Goal: Information Seeking & Learning: Learn about a topic

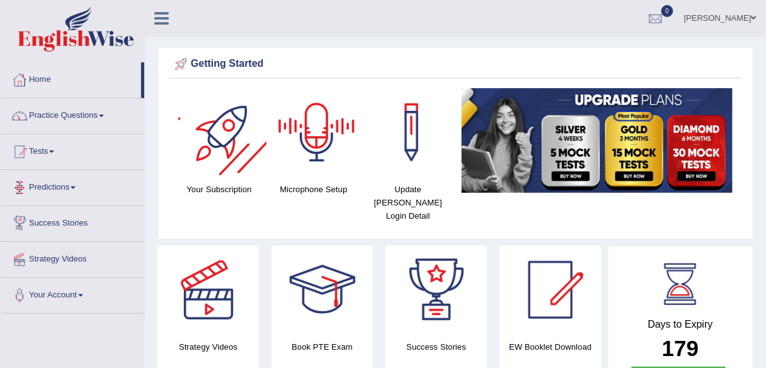
click at [713, 18] on link "Pardeep Singh" at bounding box center [719, 16] width 91 height 33
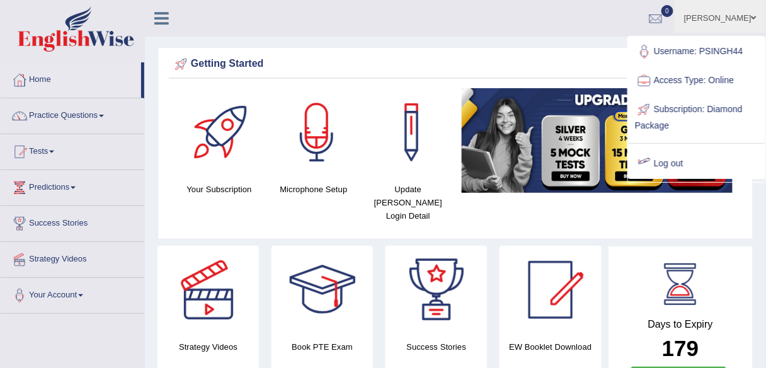
click at [663, 160] on link "Log out" at bounding box center [697, 163] width 136 height 29
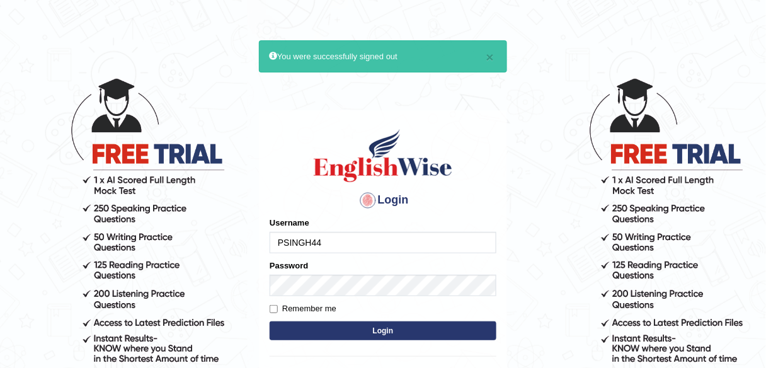
click at [258, 239] on main "× You were successfully signed out Login Please fix the following errors: Usern…" at bounding box center [383, 232] width 252 height 389
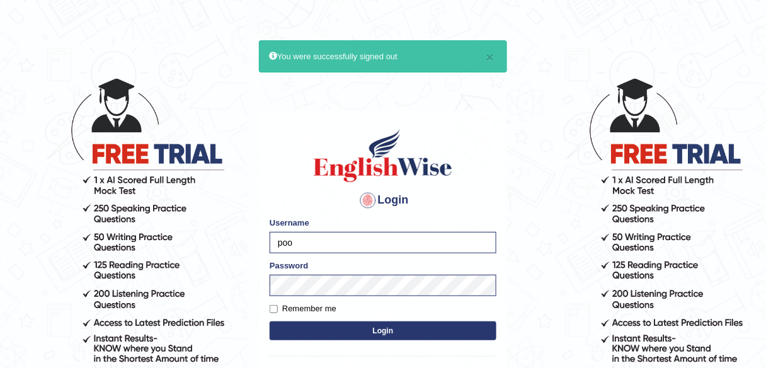
type input "Poojadua018"
click at [317, 329] on button "Login" at bounding box center [383, 330] width 227 height 19
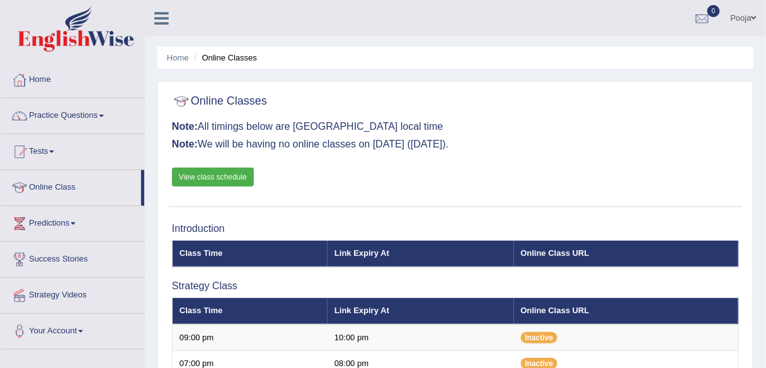
click at [234, 180] on link "View class schedule" at bounding box center [213, 177] width 82 height 19
click at [71, 81] on link "Home" at bounding box center [73, 77] width 144 height 31
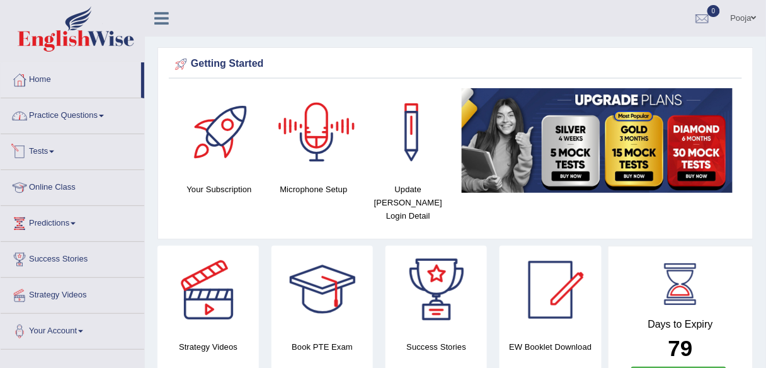
drag, startPoint x: 78, startPoint y: 120, endPoint x: 91, endPoint y: 141, distance: 24.8
click at [79, 120] on link "Practice Questions" at bounding box center [73, 113] width 144 height 31
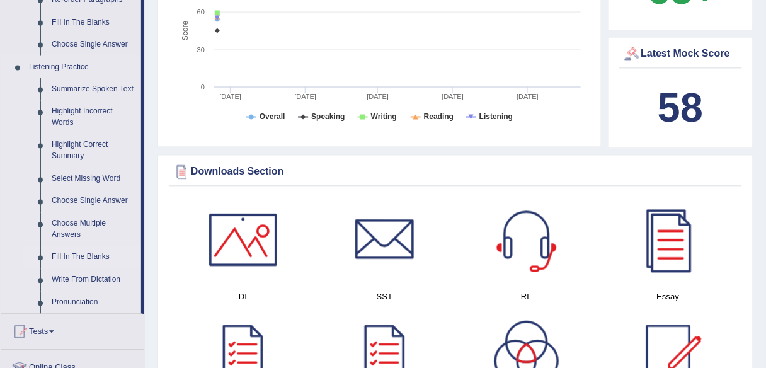
scroll to position [504, 0]
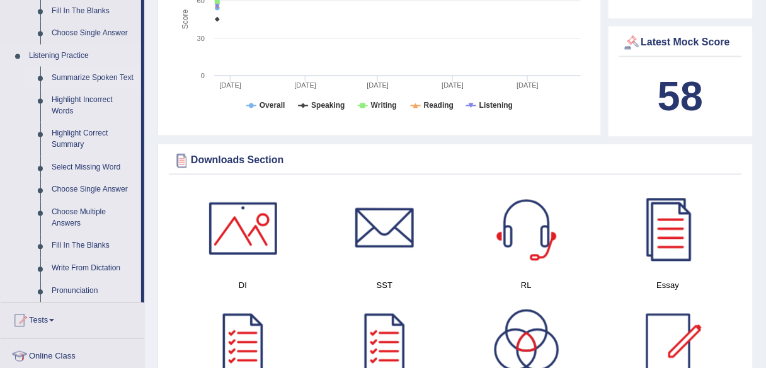
click at [110, 75] on link "Summarize Spoken Text" at bounding box center [93, 78] width 95 height 23
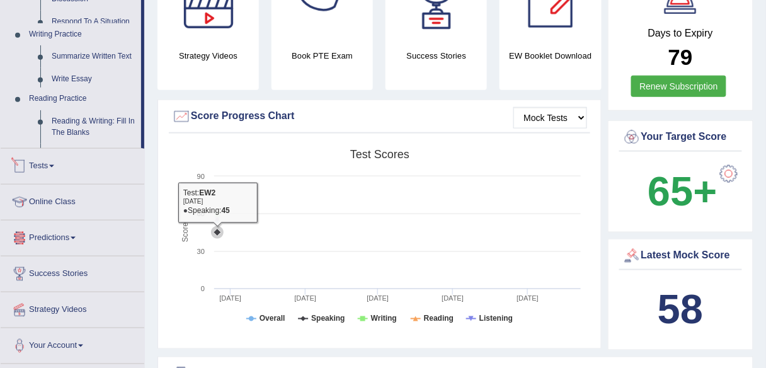
scroll to position [809, 0]
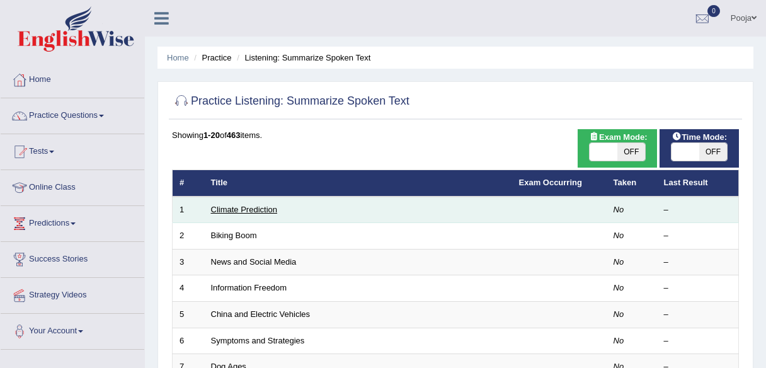
drag, startPoint x: 0, startPoint y: 0, endPoint x: 268, endPoint y: 212, distance: 341.6
click at [239, 207] on link "Climate Prediction" at bounding box center [244, 209] width 67 height 9
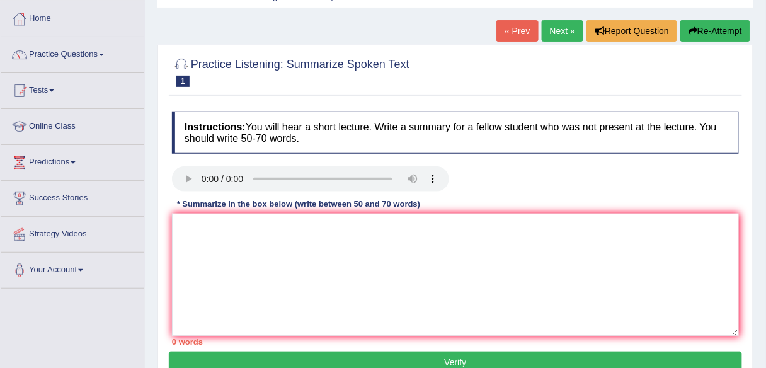
scroll to position [151, 0]
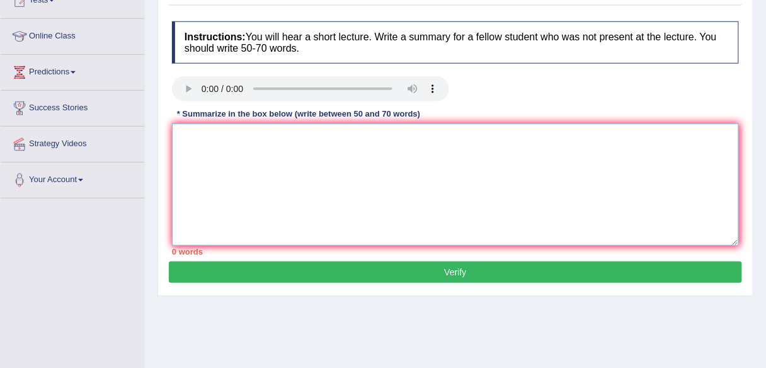
click at [291, 184] on textarea at bounding box center [455, 184] width 567 height 122
type textarea "d"
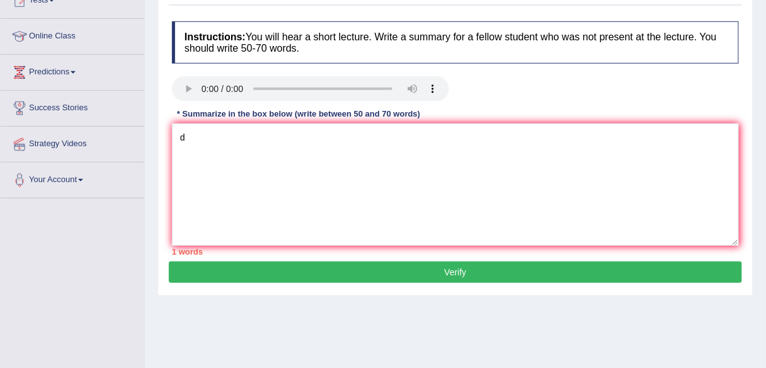
click at [353, 275] on button "Verify" at bounding box center [455, 271] width 573 height 21
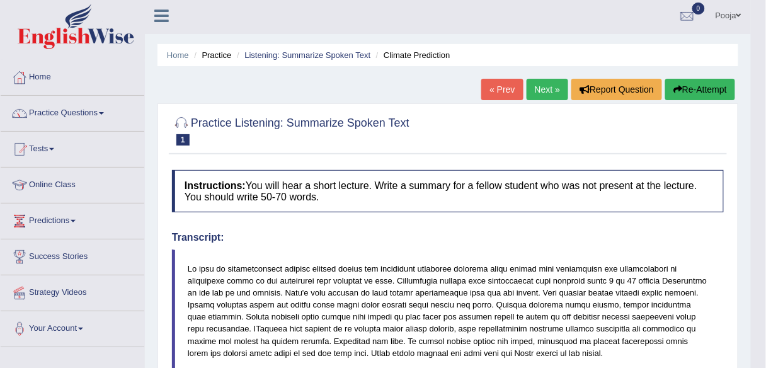
scroll to position [0, 0]
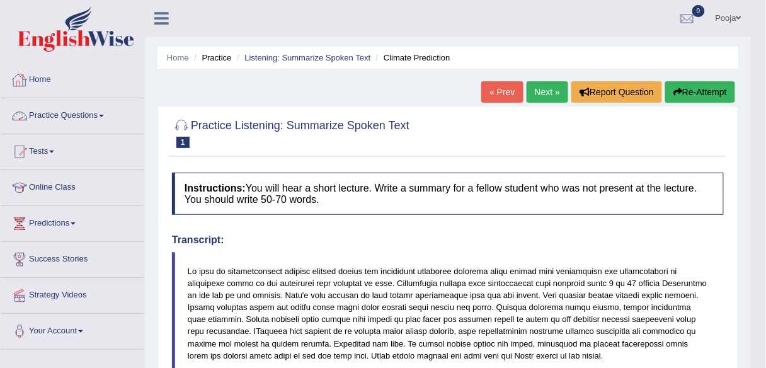
click at [63, 82] on link "Home" at bounding box center [73, 77] width 144 height 31
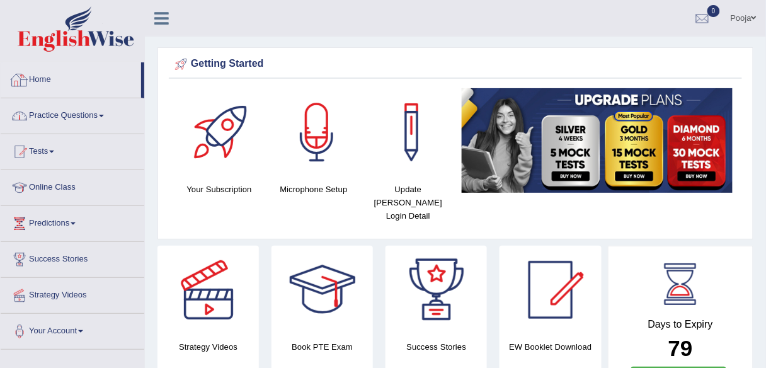
click at [106, 112] on link "Practice Questions" at bounding box center [73, 113] width 144 height 31
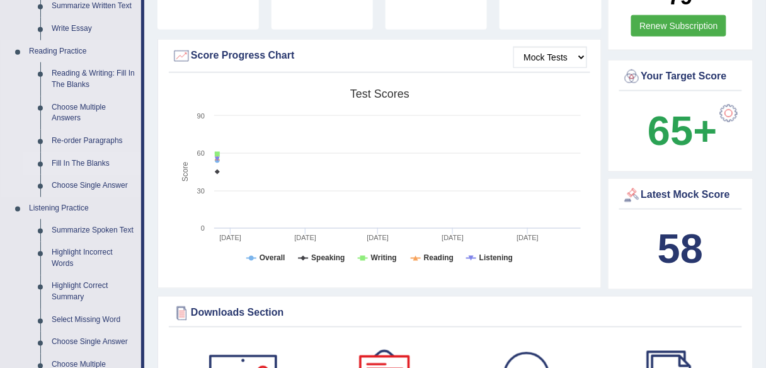
scroll to position [353, 0]
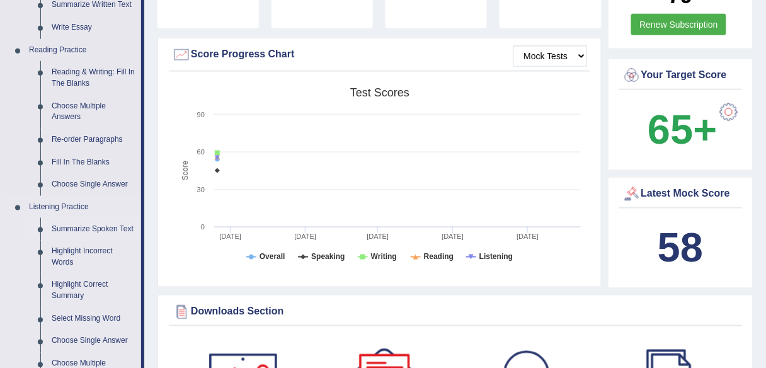
click at [70, 232] on link "Summarize Spoken Text" at bounding box center [93, 229] width 95 height 23
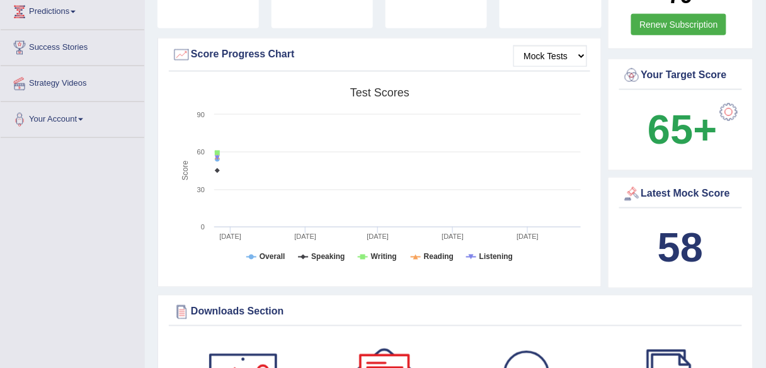
scroll to position [171, 0]
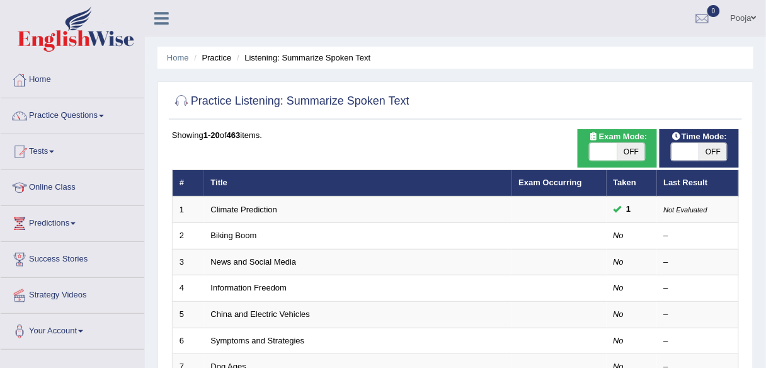
click at [637, 154] on span "OFF" at bounding box center [631, 152] width 28 height 18
checkbox input "true"
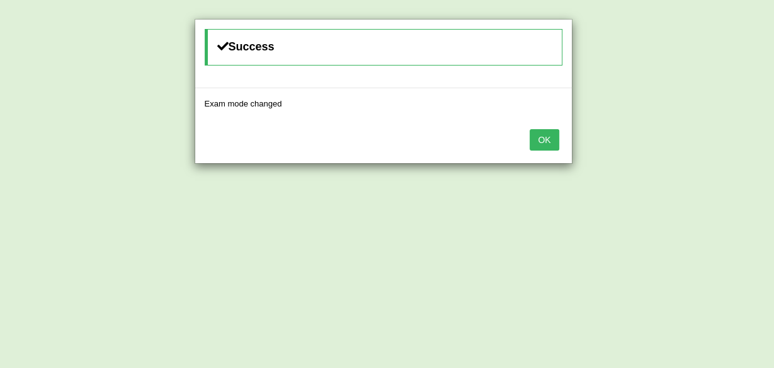
click at [554, 144] on button "OK" at bounding box center [544, 139] width 29 height 21
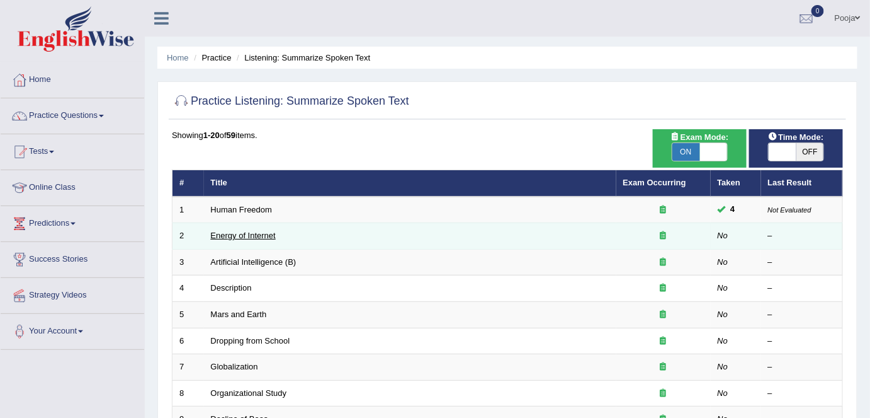
click at [253, 237] on link "Energy of Internet" at bounding box center [243, 234] width 65 height 9
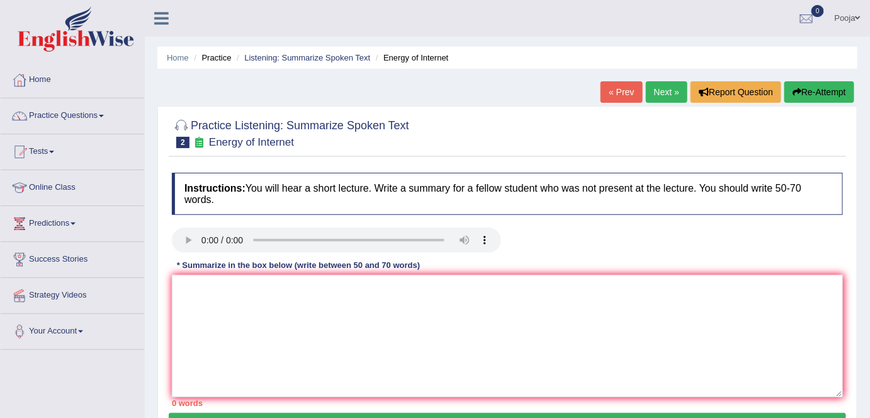
click at [652, 98] on link "Next »" at bounding box center [667, 91] width 42 height 21
click at [658, 91] on link "Next »" at bounding box center [667, 91] width 42 height 21
click at [346, 60] on link "Listening: Summarize Spoken Text" at bounding box center [307, 57] width 126 height 9
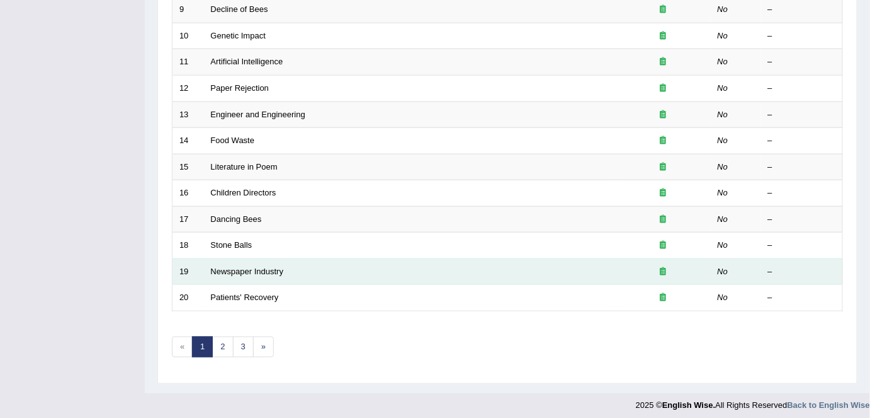
scroll to position [411, 0]
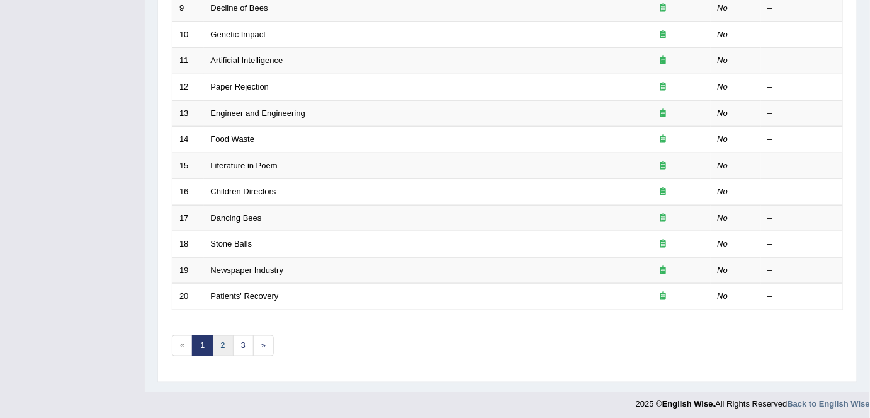
click at [225, 348] on link "2" at bounding box center [222, 345] width 21 height 21
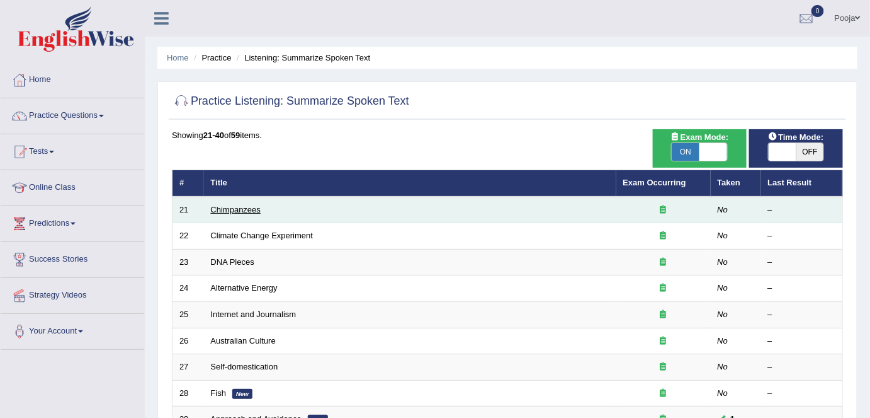
click at [243, 208] on link "Chimpanzees" at bounding box center [236, 209] width 50 height 9
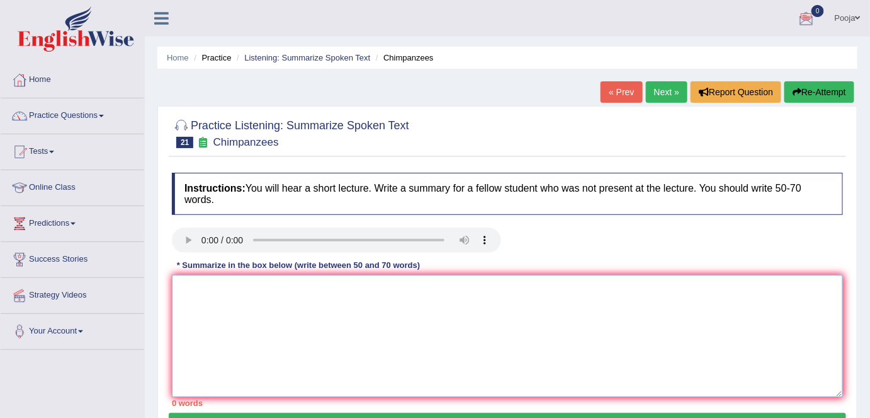
paste textarea "The speaker provided a comprehensive overview of non human rights project, high…"
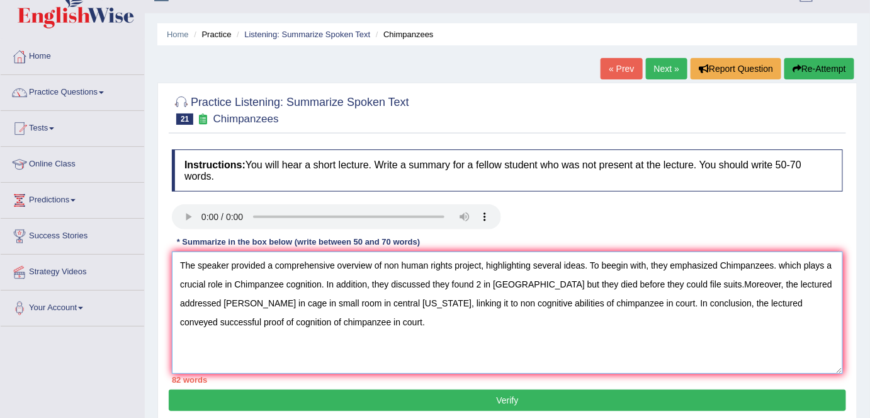
scroll to position [57, 0]
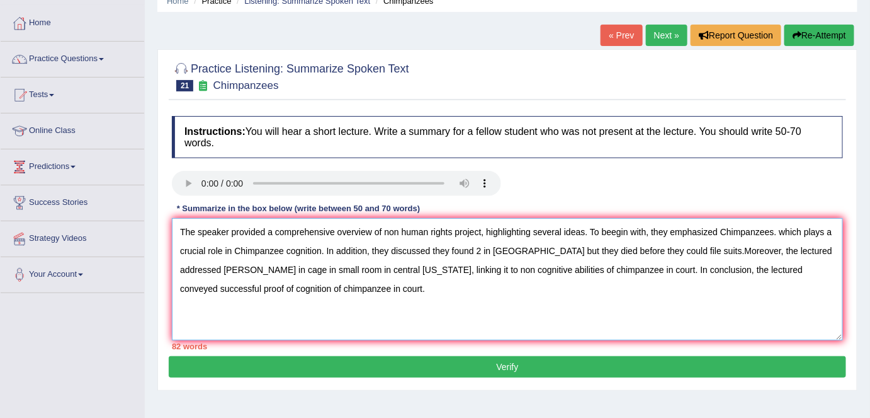
click at [481, 249] on textarea "The speaker provided a comprehensive overview of non human rights project, high…" at bounding box center [507, 279] width 671 height 122
click at [681, 245] on textarea "The speaker provided a comprehensive overview of non human rights project, high…" at bounding box center [507, 279] width 671 height 122
type textarea "The speaker provided a comprehensive overview of non human rights project, high…"
click at [579, 365] on button "Verify" at bounding box center [508, 366] width 678 height 21
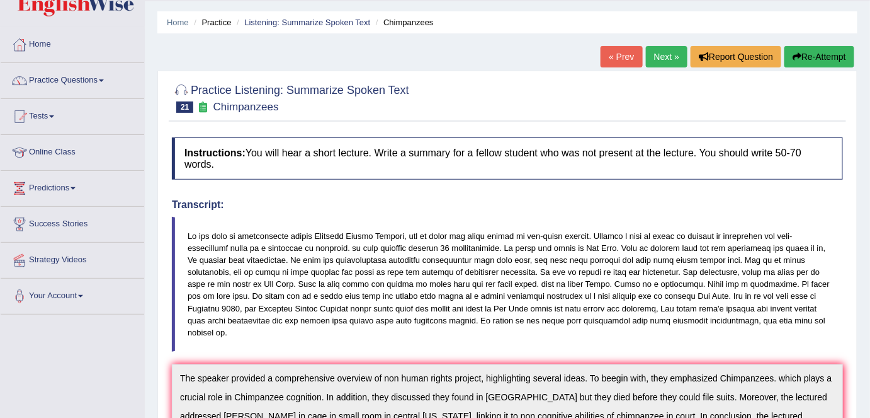
scroll to position [0, 0]
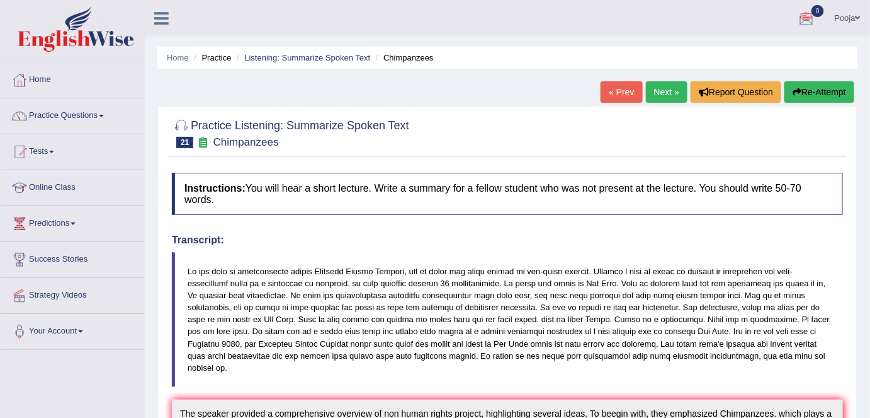
drag, startPoint x: 822, startPoint y: 84, endPoint x: 814, endPoint y: 96, distance: 14.0
click at [822, 84] on button "Re-Attempt" at bounding box center [820, 91] width 70 height 21
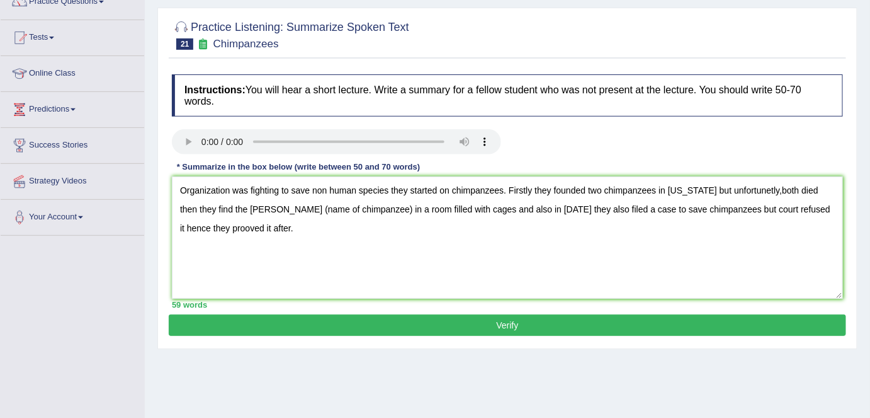
click at [529, 189] on textarea "Organization was fighting to save non human species they started on chimpanzees…" at bounding box center [507, 237] width 671 height 122
click at [772, 191] on textarea "Organization was fighting to save non human species they started on chimpanzees…" at bounding box center [507, 237] width 671 height 122
click at [347, 205] on textarea "Organization was fighting to save non human species they started on chimpanzees…" at bounding box center [507, 237] width 671 height 122
click at [264, 207] on textarea "Organization was fighting to save non human species they started on chimpanzees…" at bounding box center [507, 237] width 671 height 122
click at [191, 222] on textarea "Organization was fighting to save non human species they started on chimpanzees…" at bounding box center [507, 237] width 671 height 122
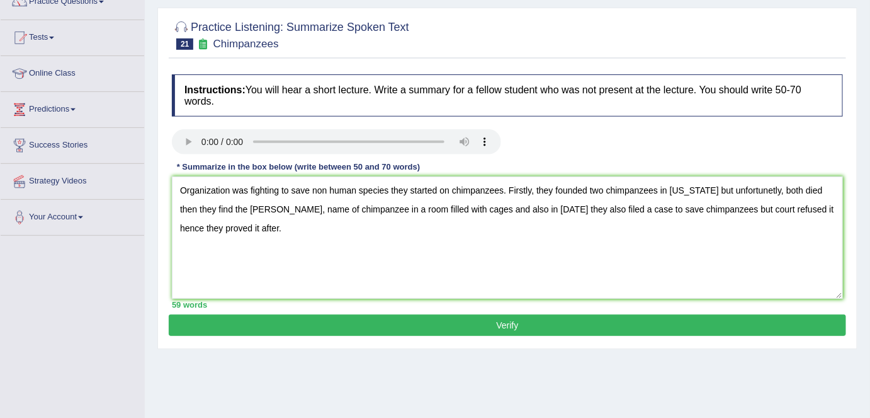
type textarea "Organization was fighting to save non human species they started on chimpanzees…"
drag, startPoint x: 436, startPoint y: 326, endPoint x: 443, endPoint y: 324, distance: 7.8
click at [436, 326] on button "Verify" at bounding box center [508, 324] width 678 height 21
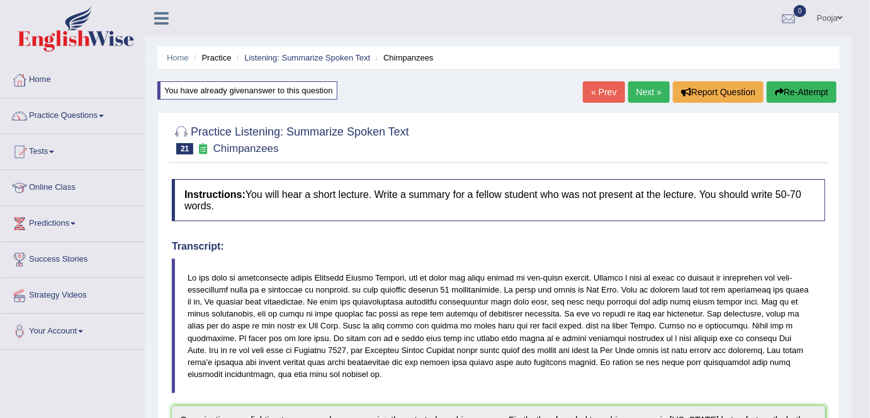
click at [596, 96] on link "« Prev" at bounding box center [604, 91] width 42 height 21
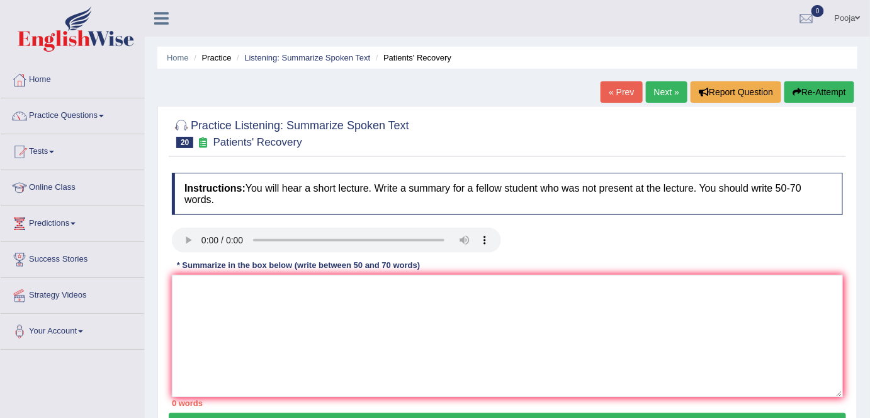
click at [656, 96] on link "Next »" at bounding box center [667, 91] width 42 height 21
paste textarea "The speaker provided a comprehensive overview of climate change, highlighting s…"
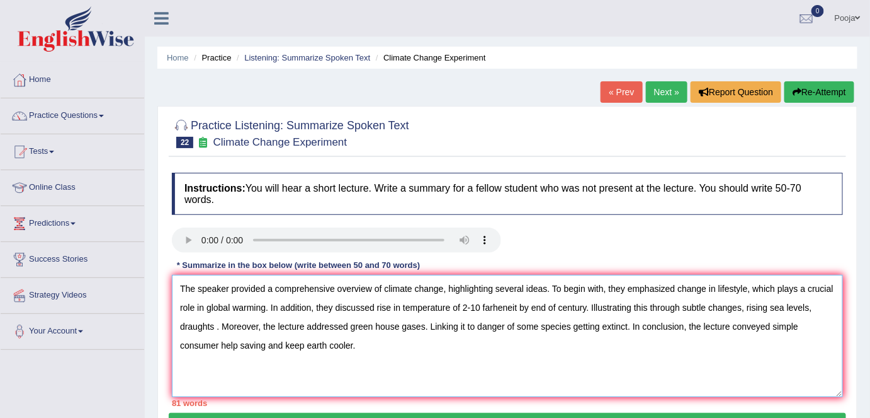
click at [482, 395] on textarea "The speaker provided a comprehensive overview of climate change, highlighting s…" at bounding box center [507, 336] width 671 height 122
drag, startPoint x: 217, startPoint y: 326, endPoint x: 221, endPoint y: 331, distance: 6.7
click at [217, 326] on textarea "The speaker provided a comprehensive overview of climate change, highlighting s…" at bounding box center [507, 336] width 671 height 122
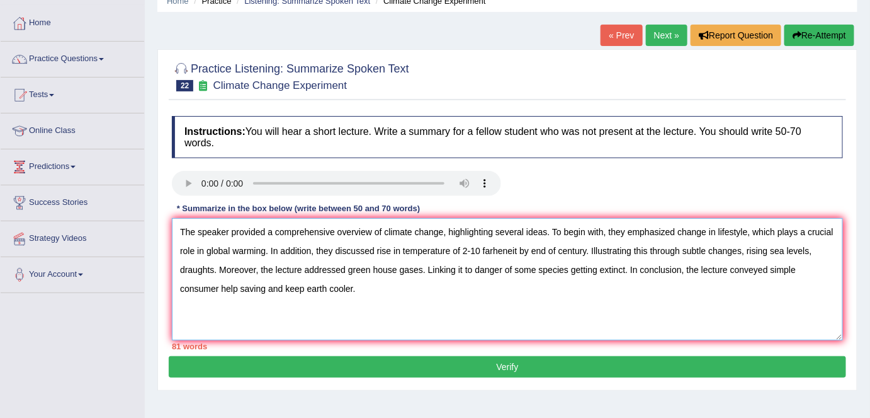
click at [713, 227] on textarea "The speaker provided a comprehensive overview of climate change, highlighting s…" at bounding box center [507, 279] width 671 height 122
drag, startPoint x: 715, startPoint y: 229, endPoint x: 702, endPoint y: 228, distance: 13.9
click at [702, 228] on textarea "The speaker provided a comprehensive overview of climate change, highlighting s…" at bounding box center [507, 279] width 671 height 122
click at [747, 231] on textarea "The speaker provided a comprehensive overview of climate change, highlighting s…" at bounding box center [507, 279] width 671 height 122
click at [498, 251] on textarea "The speaker provided a comprehensive overview of climate change, highlighting s…" at bounding box center [507, 279] width 671 height 122
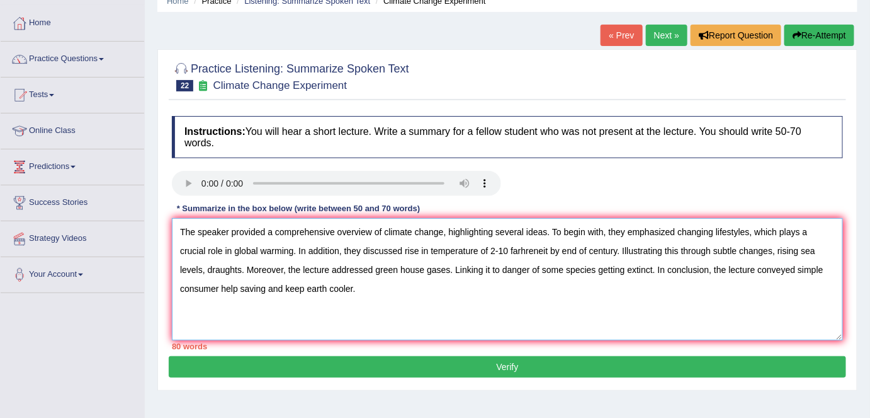
click at [487, 246] on textarea "The speaker provided a comprehensive overview of climate change, highlighting s…" at bounding box center [507, 279] width 671 height 122
drag, startPoint x: 593, startPoint y: 246, endPoint x: 378, endPoint y: 244, distance: 214.1
click at [378, 244] on textarea "The speaker provided a comprehensive overview of climate change, highlighting s…" at bounding box center [507, 279] width 671 height 122
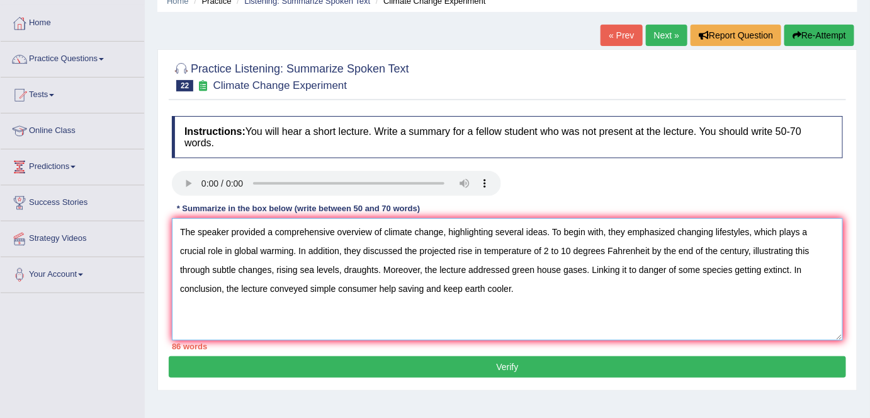
click at [312, 269] on textarea "The speaker provided a comprehensive overview of climate change, highlighting s…" at bounding box center [507, 279] width 671 height 122
click at [341, 268] on textarea "The speaker provided a comprehensive overview of climate change, highlighting s…" at bounding box center [507, 279] width 671 height 122
click at [521, 266] on textarea "The speaker provided a comprehensive overview of climate change, highlighting s…" at bounding box center [507, 279] width 671 height 122
click at [733, 269] on textarea "The speaker provided a comprehensive overview of climate change, highlighting s…" at bounding box center [507, 279] width 671 height 122
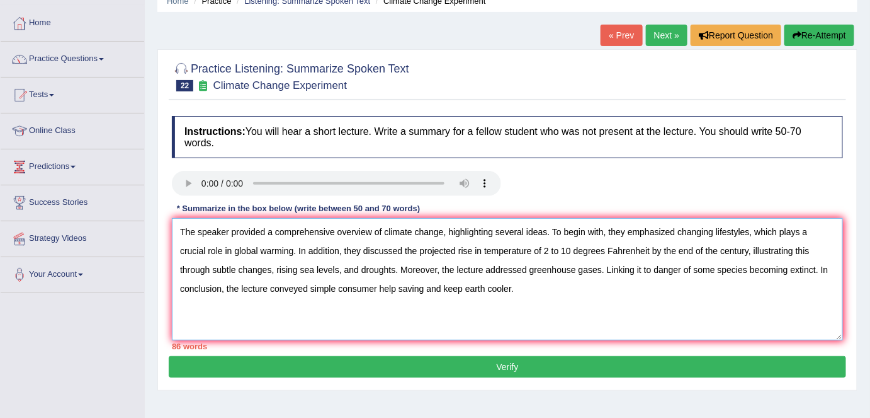
click at [472, 284] on textarea "The speaker provided a comprehensive overview of climate change, highlighting s…" at bounding box center [507, 279] width 671 height 122
drag, startPoint x: 179, startPoint y: 225, endPoint x: 593, endPoint y: 323, distance: 424.5
click at [593, 323] on textarea "The speaker provided a comprehensive overview of climate change, highlighting s…" at bounding box center [507, 279] width 671 height 122
paste textarea "has elaborated the challenges about climate change currently human are facing, …"
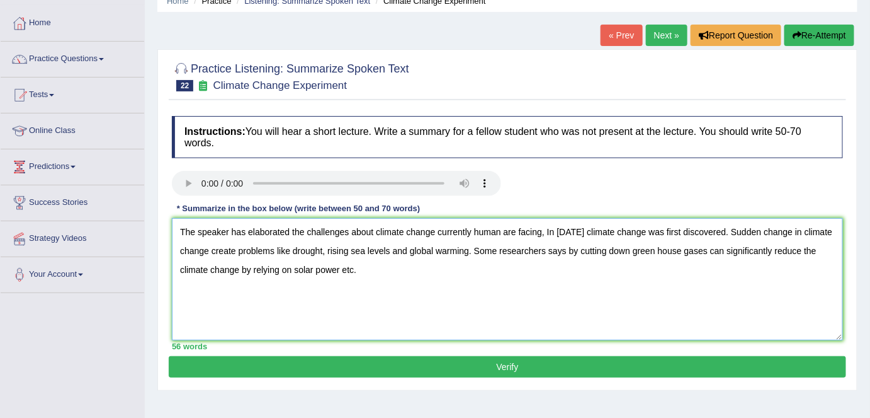
drag, startPoint x: 544, startPoint y: 234, endPoint x: 549, endPoint y: 242, distance: 9.6
click at [544, 234] on textarea "The speaker has elaborated the challenges about climate change currently human …" at bounding box center [507, 279] width 671 height 122
click at [572, 228] on textarea "The speaker has elaborated the challenges about climate change currently human …" at bounding box center [507, 279] width 671 height 122
click at [783, 229] on textarea "The speaker has elaborated the challenges about climate change currently human …" at bounding box center [507, 279] width 671 height 122
click at [323, 250] on textarea "The speaker has elaborated the challenges about climate change currently human …" at bounding box center [507, 279] width 671 height 122
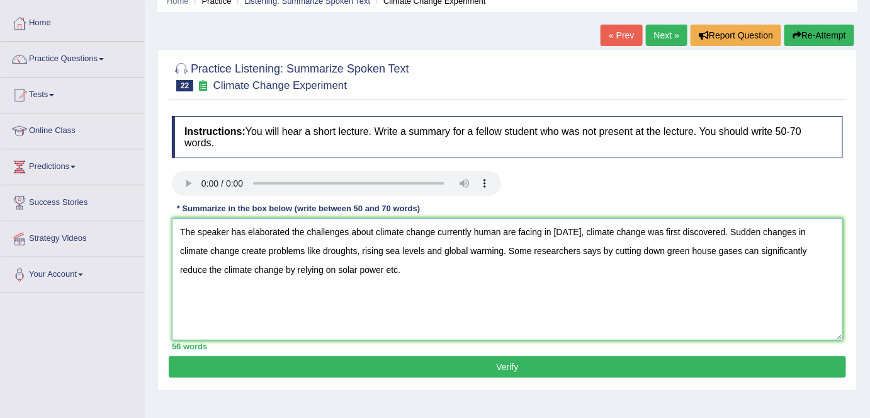
click at [392, 252] on textarea "The speaker has elaborated the challenges about climate change currently human …" at bounding box center [507, 279] width 671 height 122
click at [574, 246] on textarea "The speaker has elaborated the challenges about climate change currently human …" at bounding box center [507, 279] width 671 height 122
click at [660, 251] on textarea "The speaker has elaborated the challenges about climate change currently human …" at bounding box center [507, 279] width 671 height 122
drag, startPoint x: 339, startPoint y: 273, endPoint x: 365, endPoint y: 273, distance: 25.8
click at [365, 273] on textarea "The speaker has elaborated the challenges about climate change currently human …" at bounding box center [507, 279] width 671 height 122
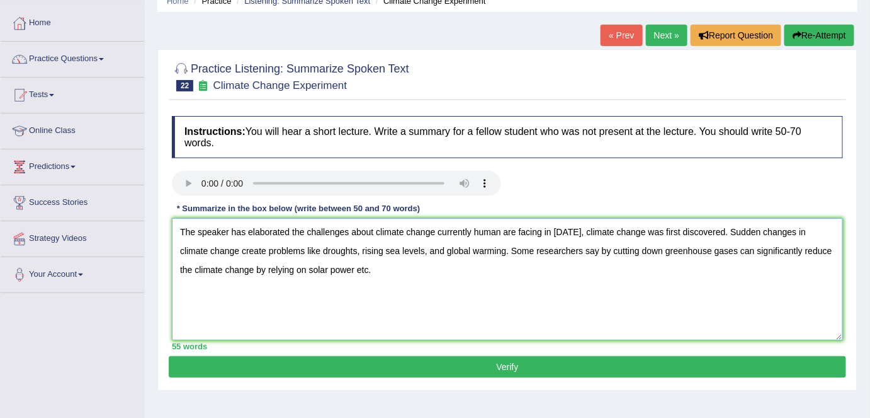
click at [375, 297] on textarea "The speaker has elaborated the challenges about climate change currently human …" at bounding box center [507, 279] width 671 height 122
type textarea "The speaker has elaborated the challenges about climate change currently human …"
drag, startPoint x: 178, startPoint y: 223, endPoint x: 652, endPoint y: 312, distance: 483.2
click at [652, 312] on textarea "The speaker has elaborated the challenges about climate change currently human …" at bounding box center [507, 279] width 671 height 122
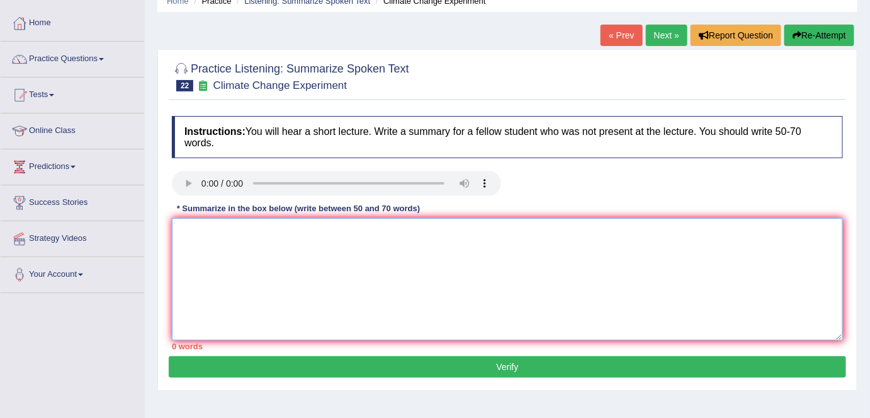
paste textarea "The speaker provided a comprehensive overview of Humsn Challenges, highlighting…"
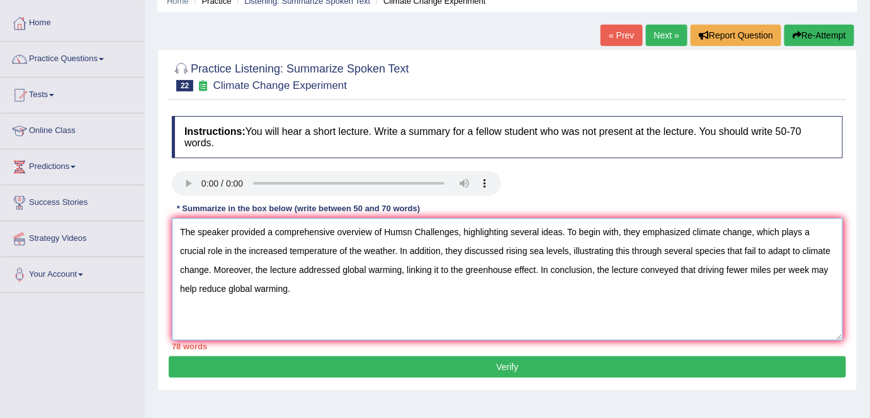
click at [389, 227] on textarea "The speaker provided a comprehensive overview of Humsn Challenges, highlighting…" at bounding box center [507, 279] width 671 height 122
click at [406, 232] on textarea "The speaker provided a comprehensive overview of humsn Challenges, highlighting…" at bounding box center [507, 279] width 671 height 122
click at [688, 234] on textarea "The speaker provided a comprehensive overview of human challenges, highlighting…" at bounding box center [507, 279] width 671 height 122
drag, startPoint x: 425, startPoint y: 248, endPoint x: 370, endPoint y: 246, distance: 55.5
click at [370, 246] on textarea "The speaker provided a comprehensive overview of human challenges, highlighting…" at bounding box center [507, 279] width 671 height 122
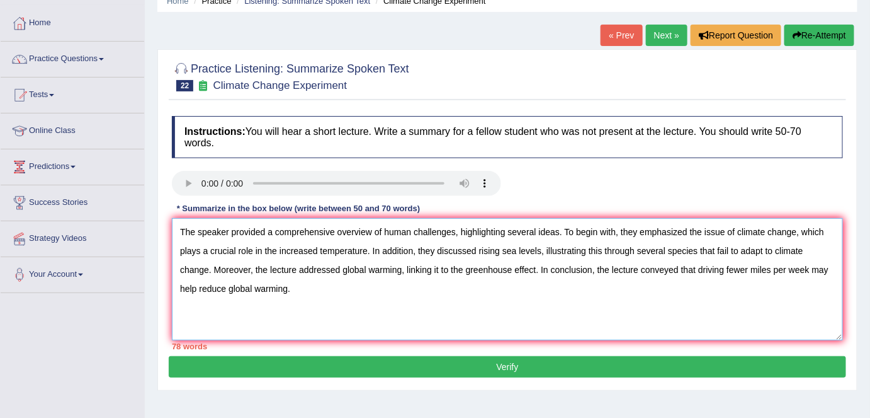
click at [319, 246] on textarea "The speaker provided a comprehensive overview of human challenges, highlighting…" at bounding box center [507, 279] width 671 height 122
drag, startPoint x: 418, startPoint y: 247, endPoint x: 421, endPoint y: 256, distance: 9.6
click at [421, 256] on textarea "The speaker provided a comprehensive overview of human challenges, highlighting…" at bounding box center [507, 279] width 671 height 122
click at [424, 251] on textarea "The speaker provided a comprehensive overview of human challenges, highlighting…" at bounding box center [507, 279] width 671 height 122
drag, startPoint x: 420, startPoint y: 248, endPoint x: 208, endPoint y: 262, distance: 212.7
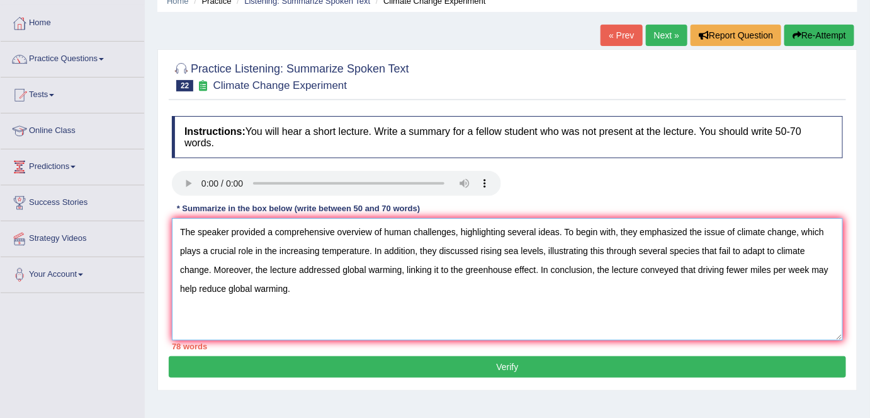
click at [208, 262] on textarea "The speaker provided a comprehensive overview of human challenges, highlighting…" at bounding box center [507, 279] width 671 height 122
click at [540, 256] on textarea "The speaker provided a comprehensive overview of human challenges, highlighting…" at bounding box center [507, 279] width 671 height 122
click at [554, 249] on textarea "The speaker provided a comprehensive overview of human challenges, highlighting…" at bounding box center [507, 279] width 671 height 122
type textarea "The speaker provided a comprehensive overview of human challenges, highlighting…"
click at [657, 37] on link "Next »" at bounding box center [667, 35] width 42 height 21
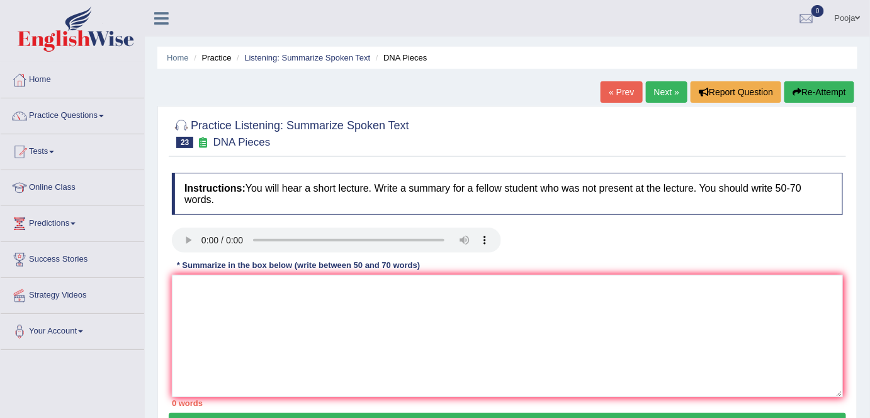
click at [656, 94] on link "Next »" at bounding box center [667, 91] width 42 height 21
click at [661, 91] on link "Next »" at bounding box center [667, 91] width 42 height 21
click at [655, 91] on link "Next »" at bounding box center [667, 91] width 42 height 21
click at [656, 96] on link "Next »" at bounding box center [667, 91] width 42 height 21
click at [654, 91] on link "Next »" at bounding box center [667, 91] width 42 height 21
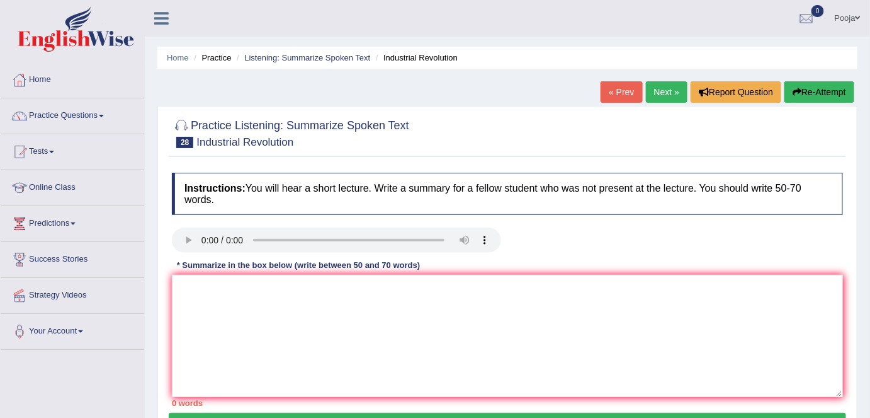
click at [652, 88] on link "Next »" at bounding box center [667, 91] width 42 height 21
click at [661, 88] on link "Next »" at bounding box center [667, 91] width 42 height 21
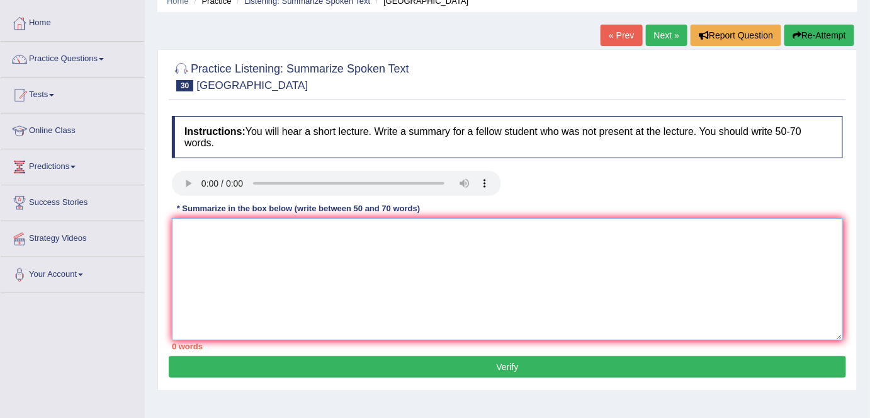
paste textarea "The speaker provided a comprehensive overview of tall big white birds, highligh…"
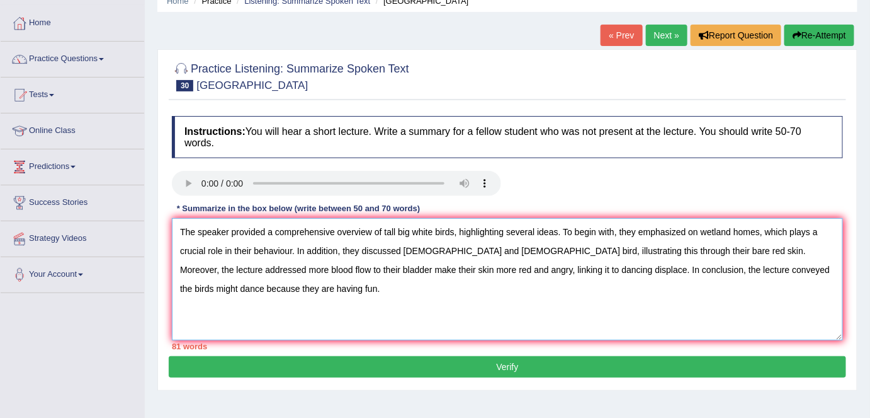
type textarea "The speaker provided a comprehensive overview of tall big white birds, highligh…"
click at [457, 363] on button "Verify" at bounding box center [508, 366] width 678 height 21
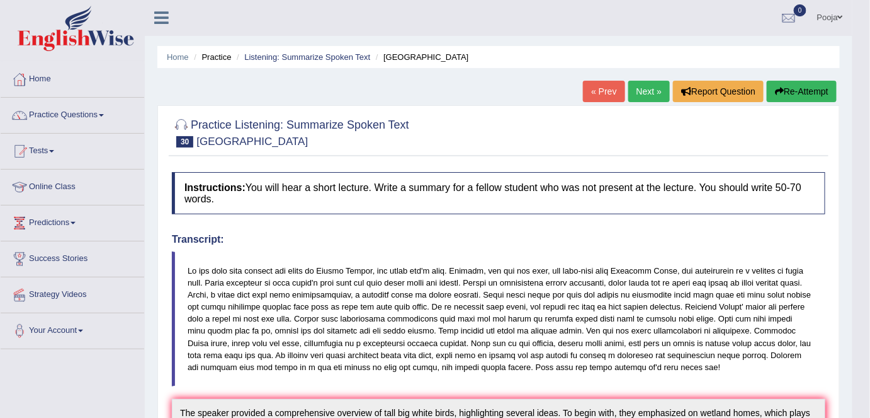
scroll to position [0, 0]
click at [801, 86] on button "Re-Attempt" at bounding box center [802, 91] width 70 height 21
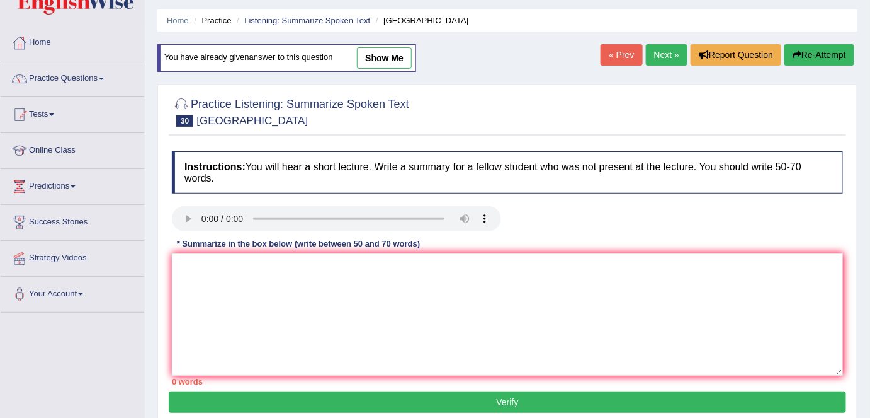
scroll to position [57, 0]
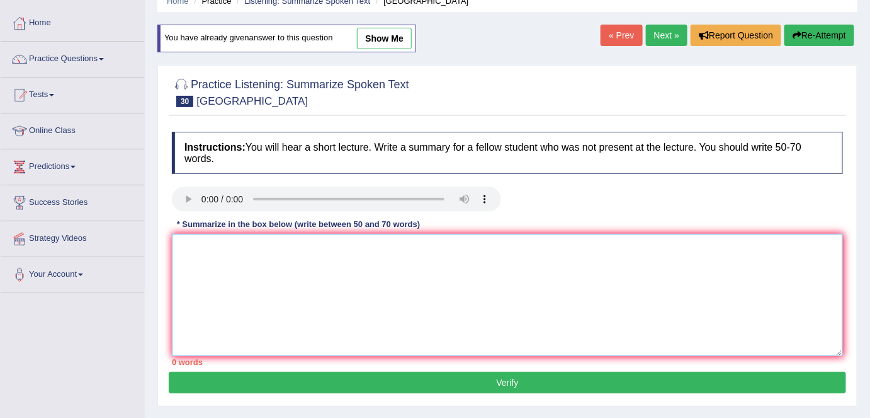
paste textarea "The speaker provided a comprehensive overview of big birds, highlighting severa…"
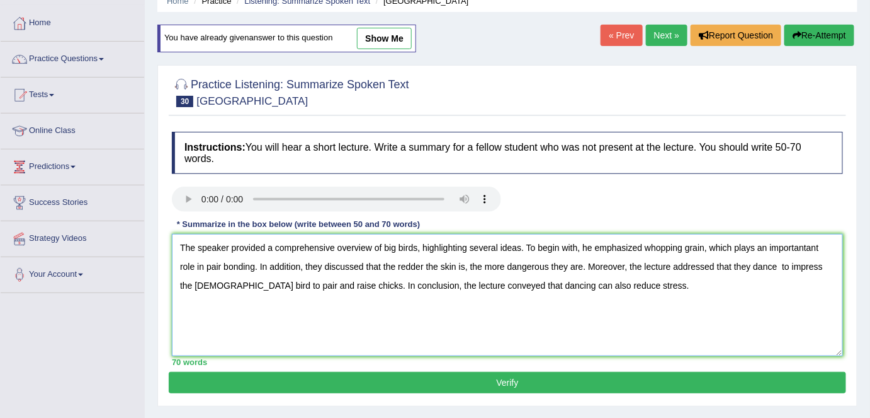
type textarea "The speaker provided a comprehensive overview of big birds, highlighting severa…"
click at [519, 393] on div "Practice Listening: Summarize Spoken Text [GEOGRAPHIC_DATA] Instructions: You w…" at bounding box center [507, 235] width 700 height 341
click at [519, 387] on button "Verify" at bounding box center [508, 382] width 678 height 21
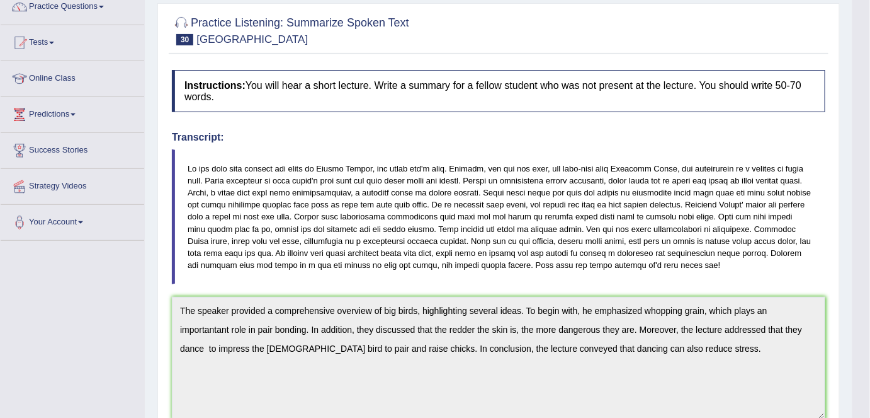
scroll to position [0, 0]
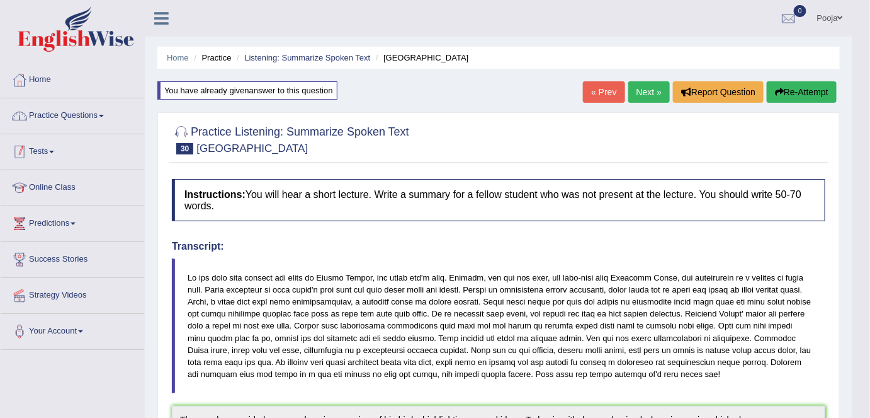
drag, startPoint x: 108, startPoint y: 122, endPoint x: 109, endPoint y: 132, distance: 9.5
click at [109, 123] on link "Practice Questions" at bounding box center [73, 113] width 144 height 31
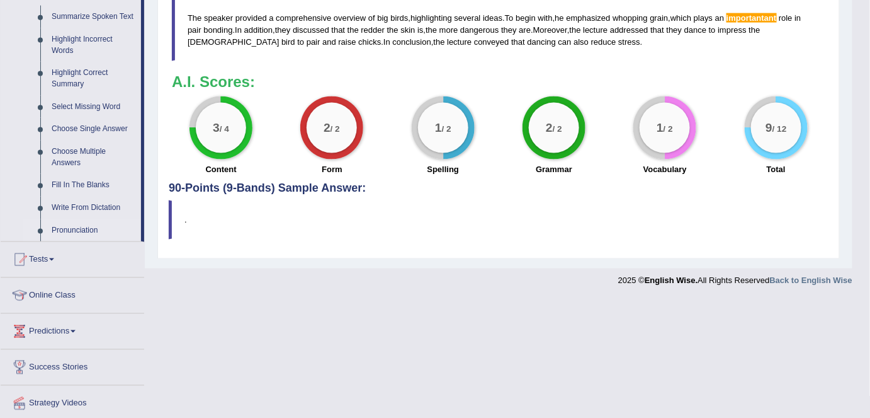
scroll to position [572, 0]
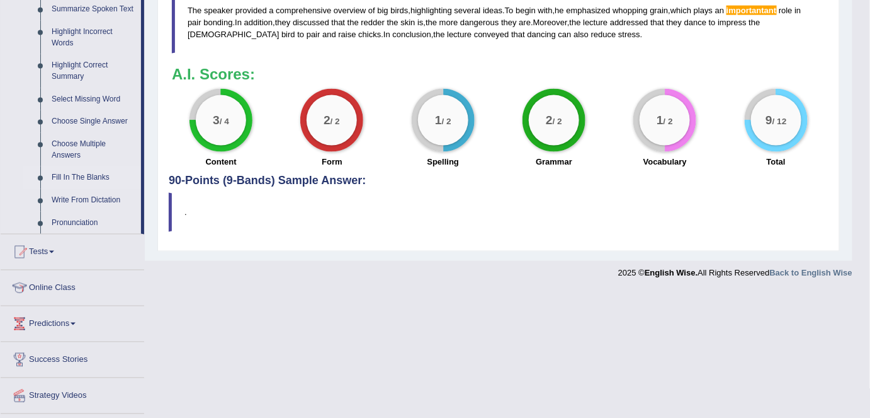
click at [79, 181] on link "Fill In The Blanks" at bounding box center [93, 177] width 95 height 23
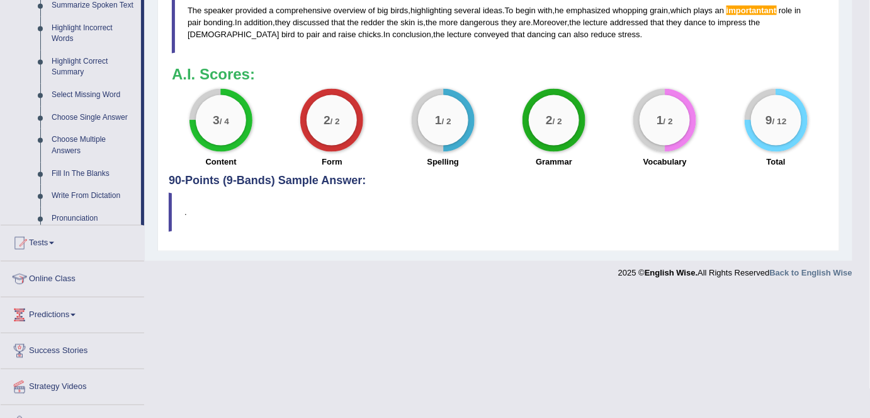
scroll to position [445, 0]
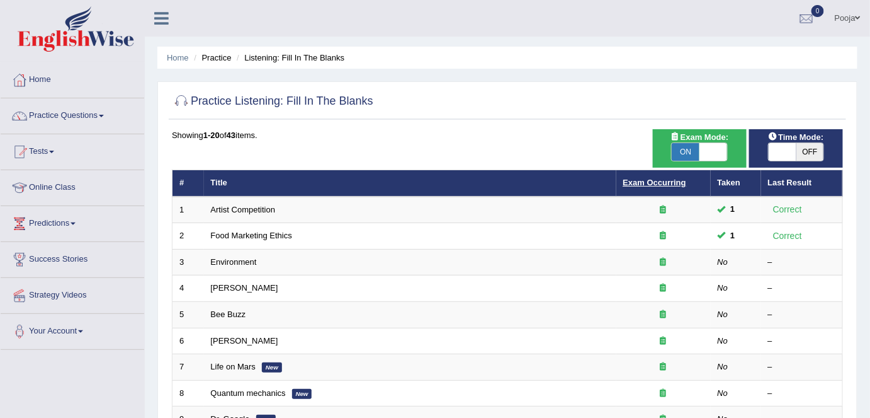
click at [659, 180] on link "Exam Occurring" at bounding box center [654, 182] width 63 height 9
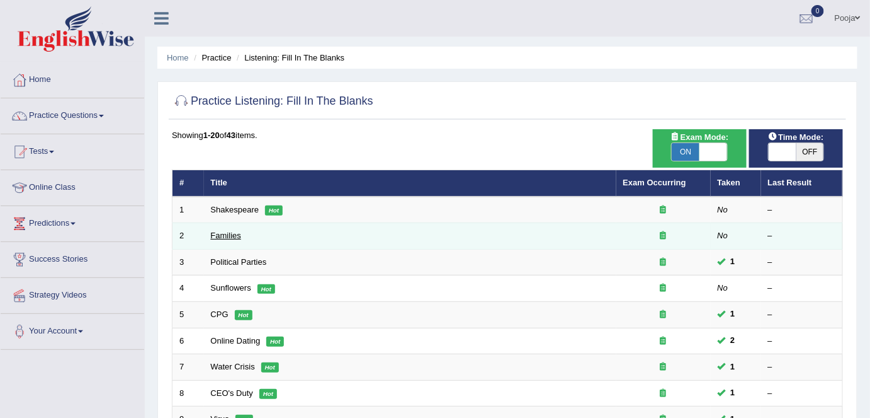
click at [227, 237] on link "Families" at bounding box center [226, 234] width 30 height 9
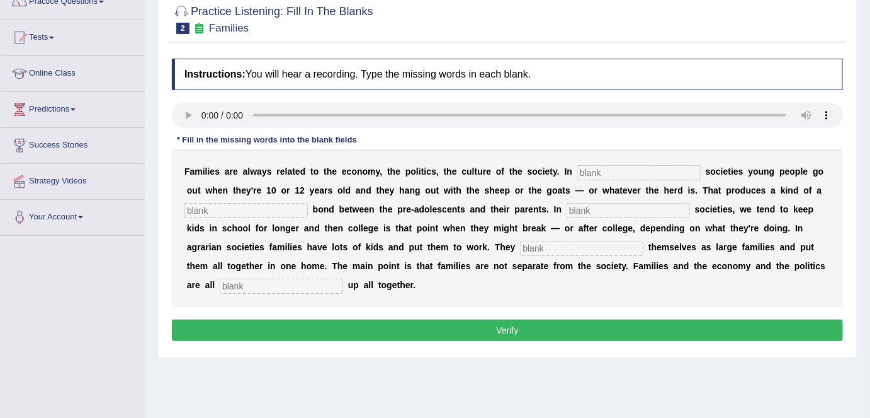
click at [501, 21] on div at bounding box center [507, 18] width 671 height 38
click at [627, 173] on input "text" at bounding box center [639, 172] width 123 height 15
type input "herding"
click at [290, 208] on input "text" at bounding box center [246, 210] width 123 height 15
type input "d"
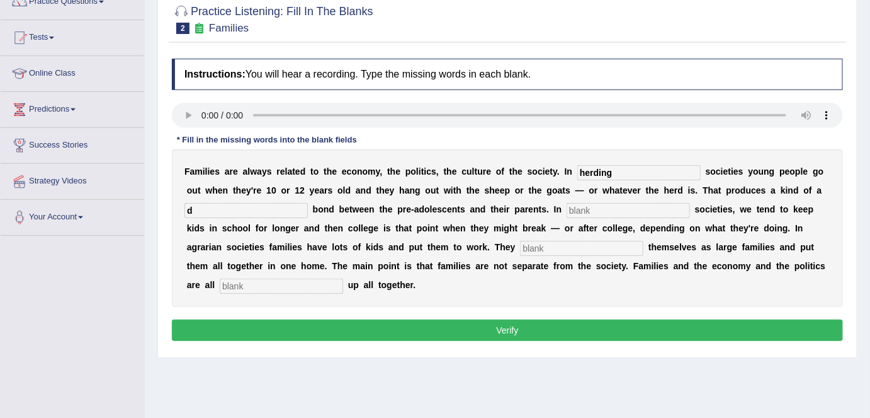
click at [591, 205] on input "text" at bounding box center [628, 210] width 123 height 15
type input "d"
click at [550, 245] on input "text" at bounding box center [581, 248] width 123 height 15
type input "d"
click at [287, 289] on input "text" at bounding box center [281, 285] width 123 height 15
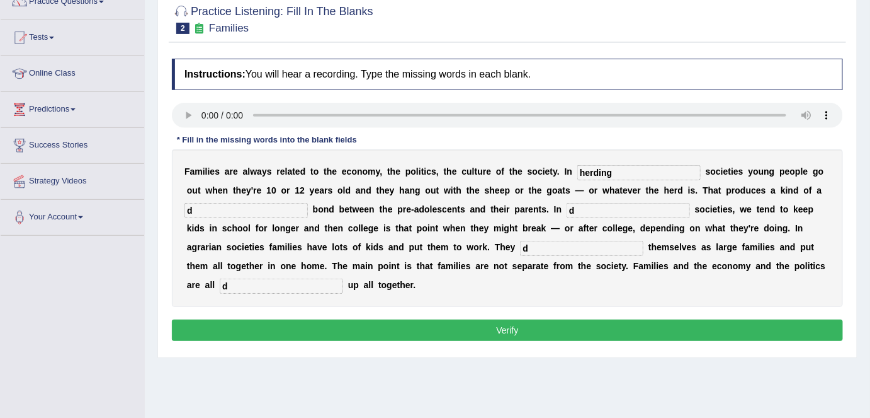
type input "d"
click at [359, 323] on button "Verify" at bounding box center [507, 329] width 671 height 21
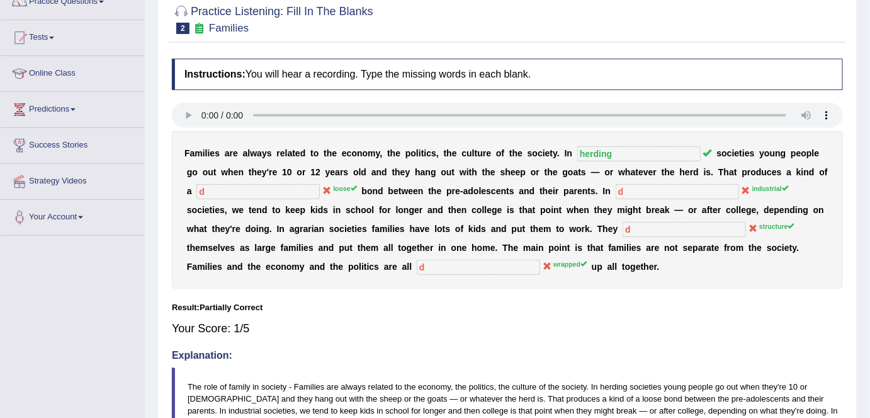
scroll to position [57, 0]
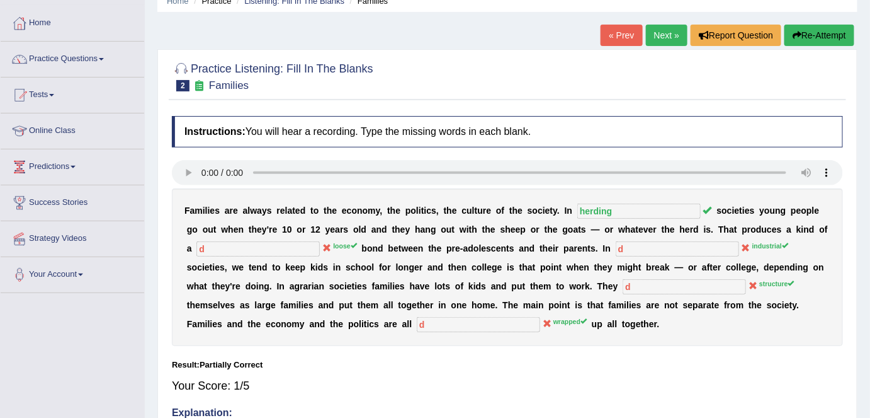
click at [663, 30] on link "Next »" at bounding box center [667, 35] width 42 height 21
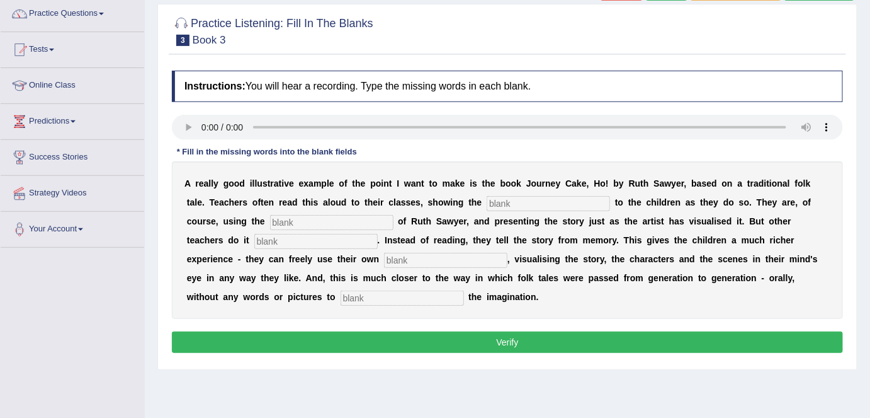
scroll to position [114, 0]
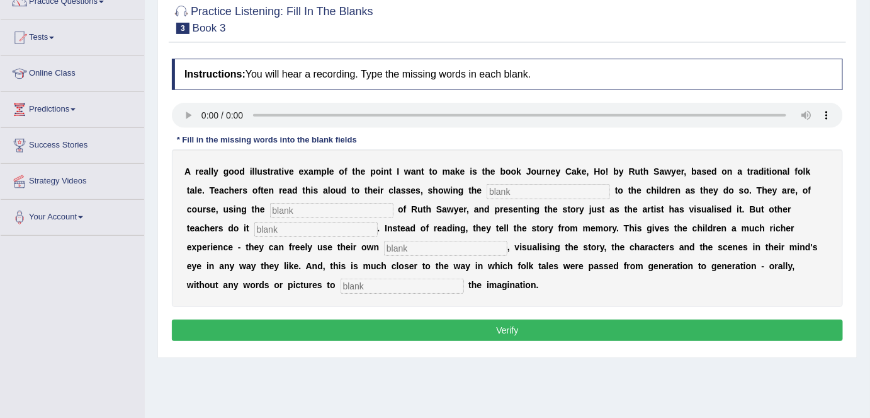
click at [561, 190] on input "text" at bounding box center [548, 191] width 123 height 15
type input "f"
click at [373, 203] on input "text" at bounding box center [331, 210] width 123 height 15
type input "f"
click at [351, 219] on div "A r e a l l y g o o d i l l u s t r a t i v e e x a m p l e o f t h e p o i n t…" at bounding box center [507, 227] width 671 height 157
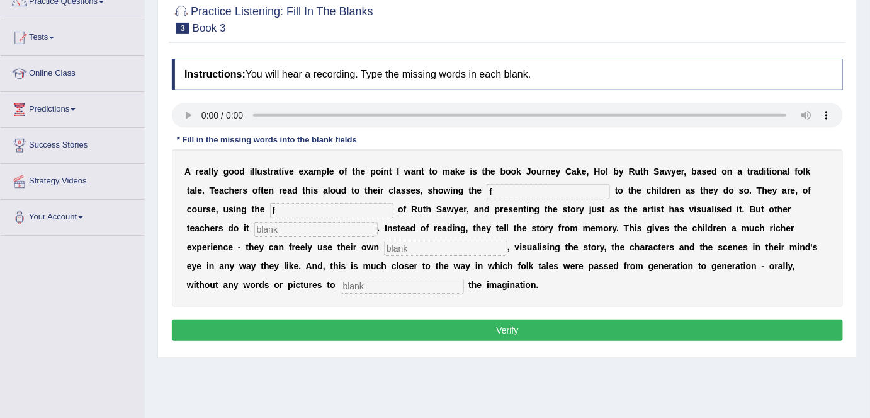
click at [351, 229] on input "text" at bounding box center [315, 229] width 123 height 15
type input "f"
click at [433, 247] on input "text" at bounding box center [445, 248] width 123 height 15
type input "f"
click at [399, 283] on input "text" at bounding box center [402, 285] width 123 height 15
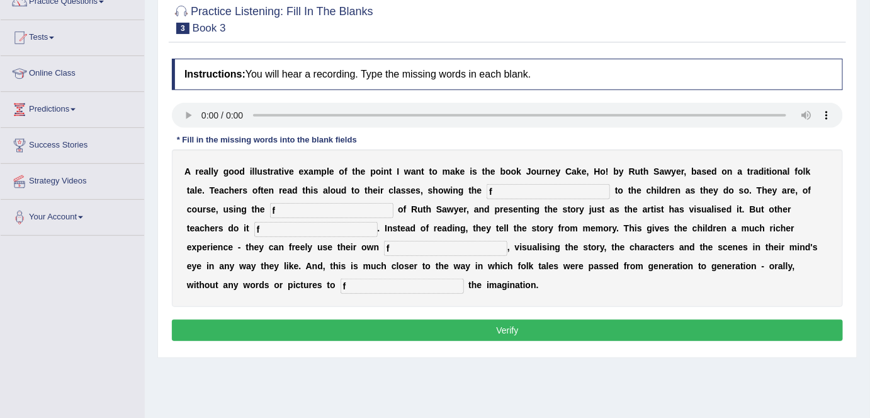
type input "f"
drag, startPoint x: 484, startPoint y: 322, endPoint x: 521, endPoint y: 274, distance: 61.1
click at [484, 322] on button "Verify" at bounding box center [507, 329] width 671 height 21
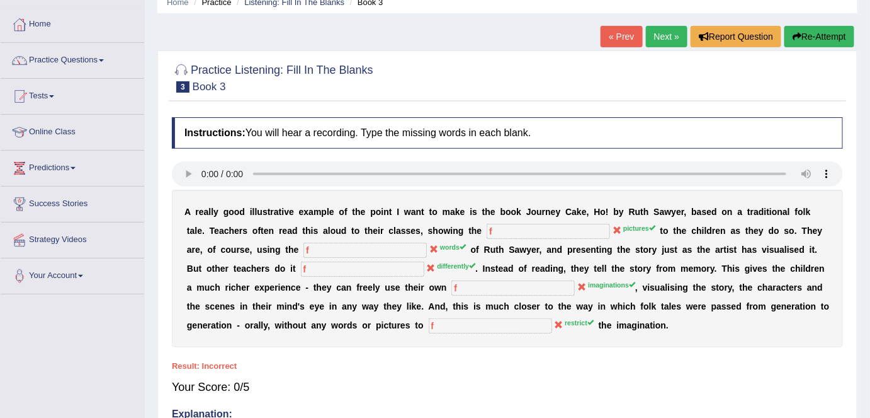
scroll to position [0, 0]
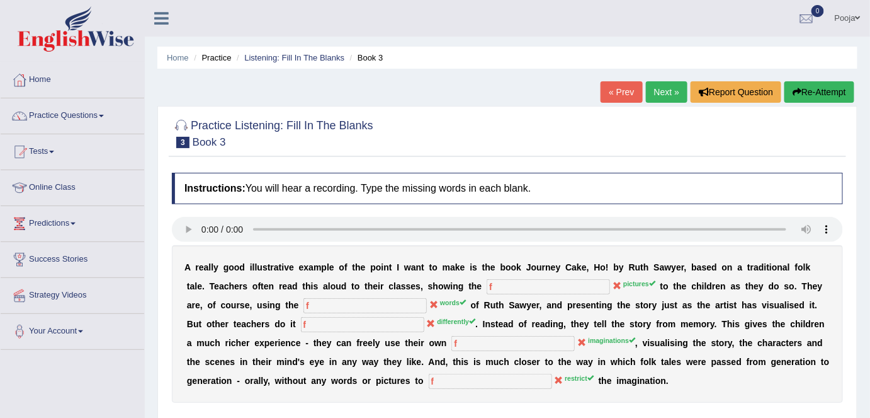
click at [656, 93] on link "Next »" at bounding box center [667, 91] width 42 height 21
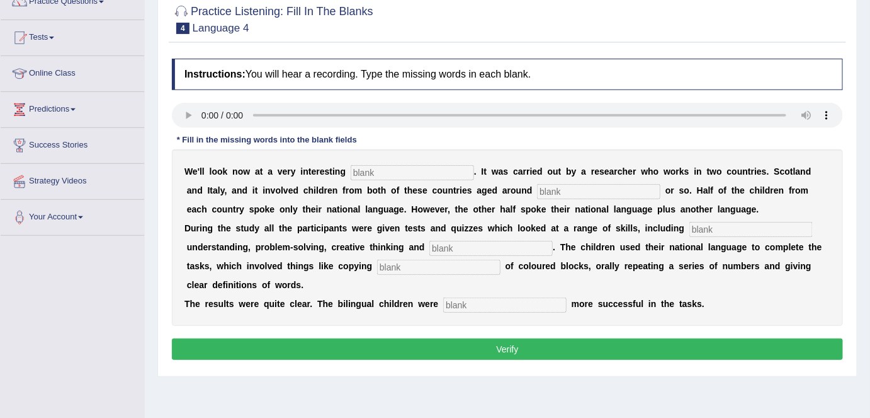
click at [479, 59] on h4 "Instructions: You will hear a recording. Type the missing words in each blank." at bounding box center [507, 74] width 671 height 31
click at [448, 173] on input "text" at bounding box center [412, 172] width 123 height 15
type input "x"
click at [559, 192] on input "text" at bounding box center [598, 191] width 123 height 15
type input "x"
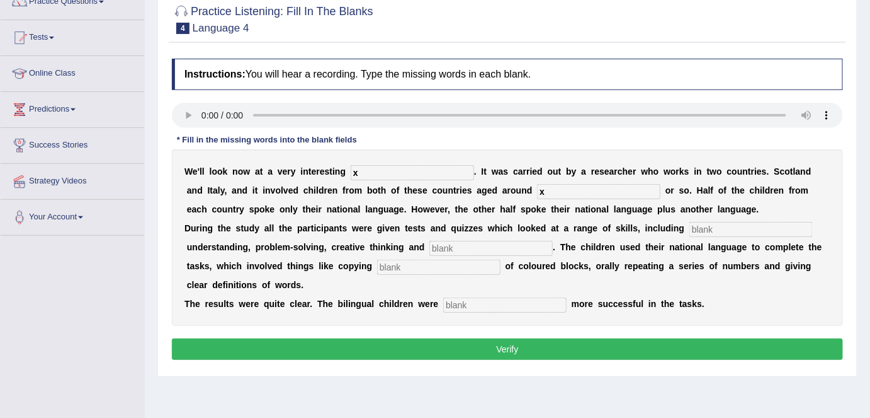
click at [478, 243] on input "text" at bounding box center [491, 248] width 123 height 15
type input "x"
click at [699, 225] on input "text" at bounding box center [751, 229] width 123 height 15
type input "x"
click at [467, 270] on input "text" at bounding box center [438, 266] width 123 height 15
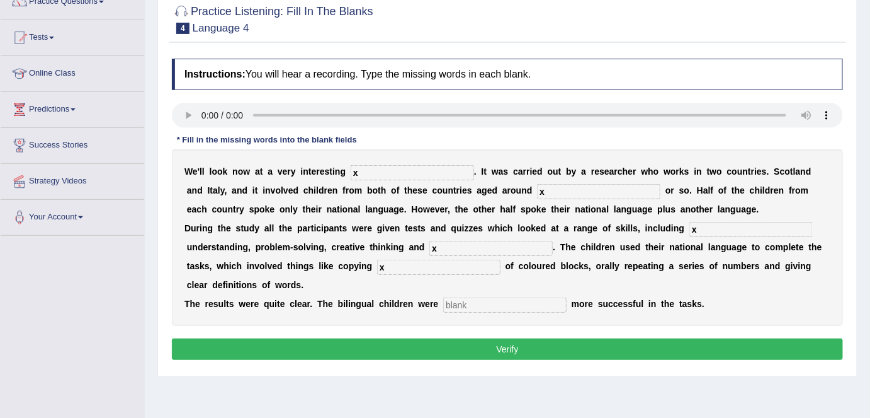
type input "x"
click at [495, 309] on input "text" at bounding box center [504, 304] width 123 height 15
type input "x"
click at [460, 344] on button "Verify" at bounding box center [507, 348] width 671 height 21
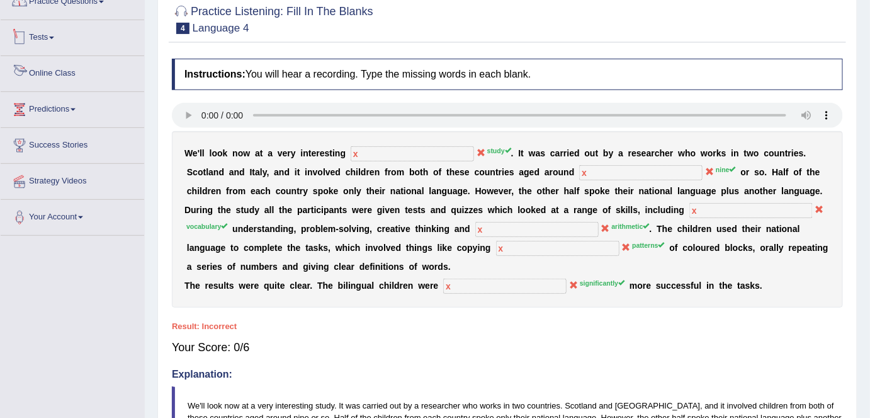
drag, startPoint x: 115, startPoint y: 6, endPoint x: 106, endPoint y: 103, distance: 98.0
click at [115, 6] on link "Practice Questions" at bounding box center [73, -1] width 144 height 31
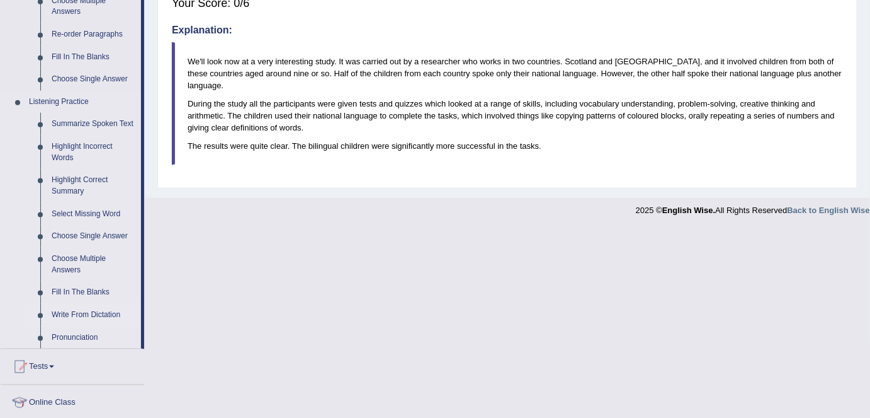
click at [100, 317] on link "Write From Dictation" at bounding box center [93, 315] width 95 height 23
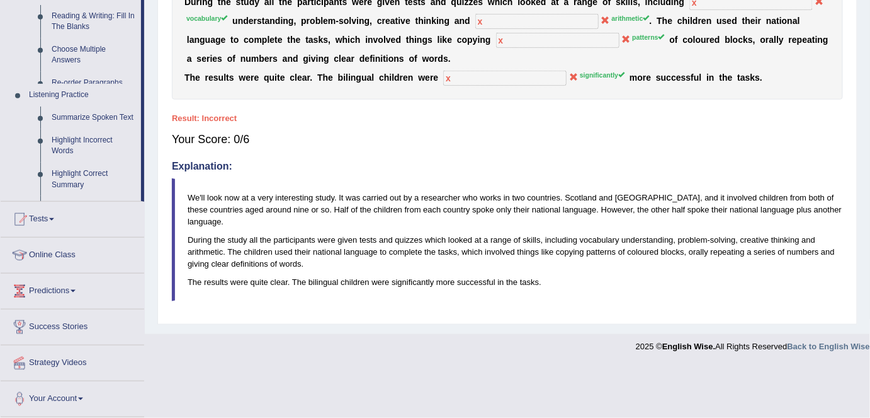
scroll to position [256, 0]
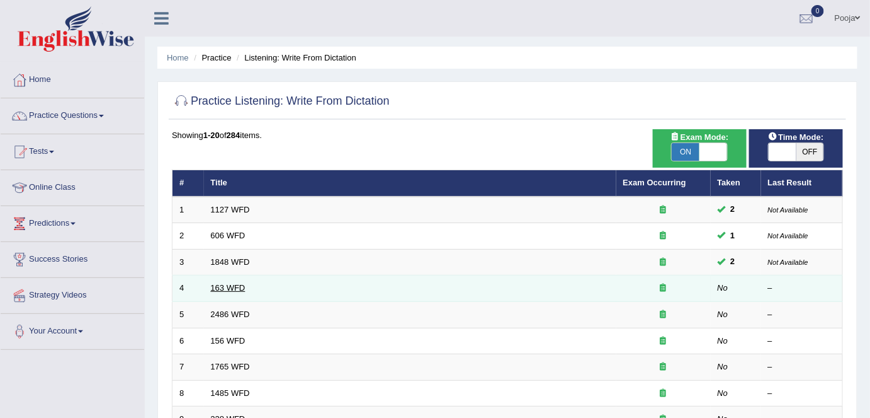
click at [233, 287] on link "163 WFD" at bounding box center [228, 287] width 35 height 9
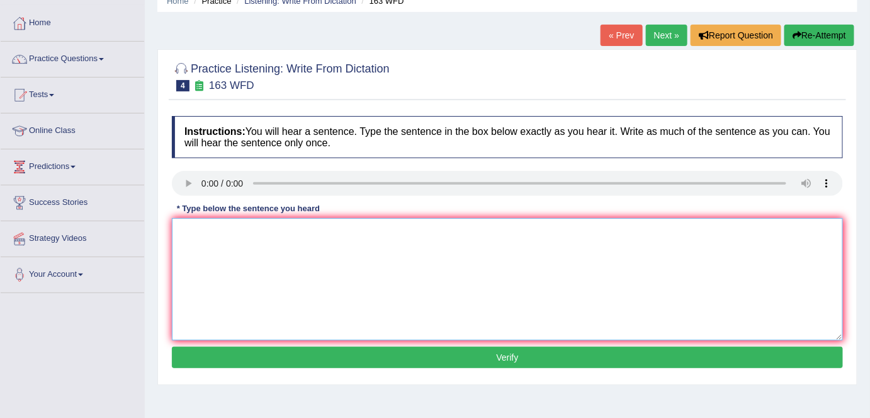
click at [465, 234] on textarea at bounding box center [507, 279] width 671 height 122
type textarea "h"
click at [480, 361] on button "Verify" at bounding box center [507, 356] width 671 height 21
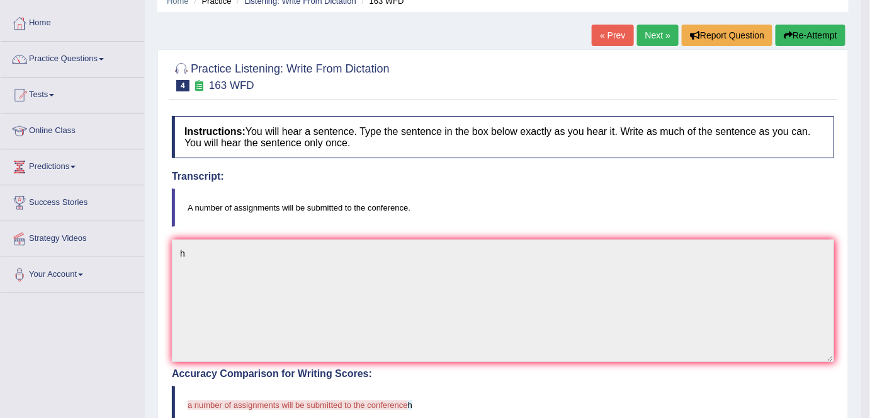
click at [652, 30] on link "Next »" at bounding box center [658, 35] width 42 height 21
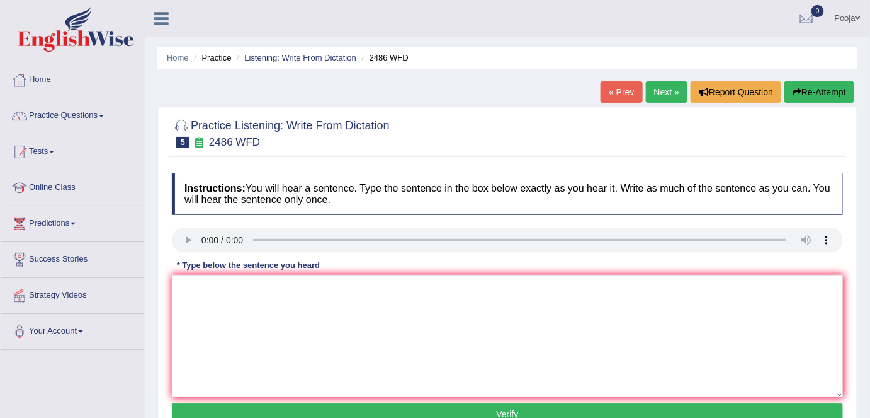
click at [719, 5] on div "Toggle navigation Home Practice Questions Speaking Practice Read Aloud Repeat S…" at bounding box center [435, 327] width 870 height 655
click at [413, 297] on textarea at bounding box center [507, 336] width 671 height 122
type textarea "j"
click at [538, 407] on button "Verify" at bounding box center [507, 413] width 671 height 21
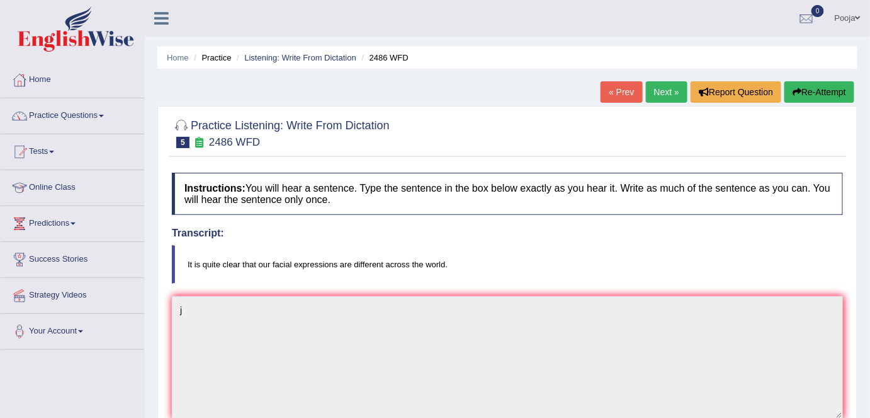
click at [812, 103] on div "« Prev Next » Report Question Re-Attempt" at bounding box center [729, 93] width 257 height 25
drag, startPoint x: 839, startPoint y: 93, endPoint x: 775, endPoint y: 92, distance: 64.2
click at [839, 94] on button "Re-Attempt" at bounding box center [820, 91] width 70 height 21
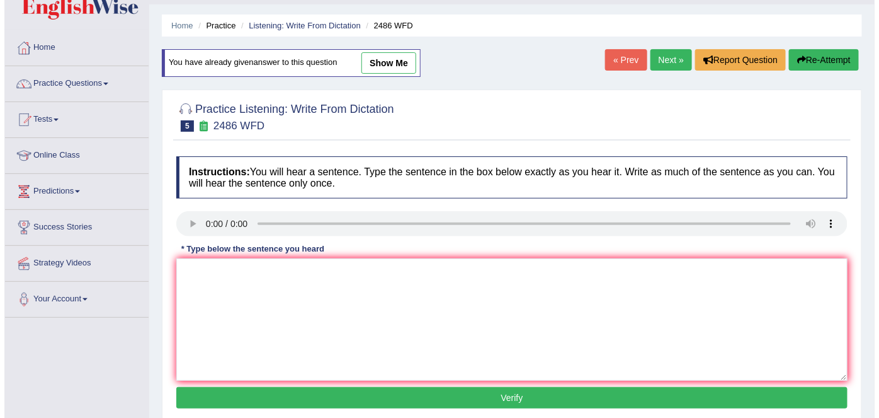
scroll to position [57, 0]
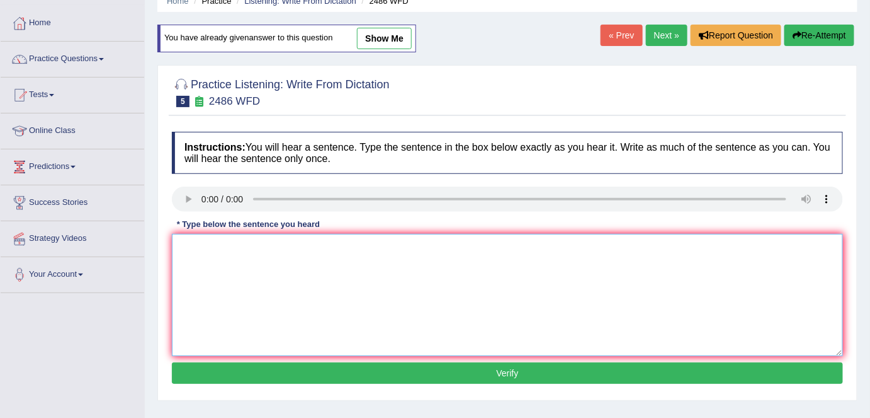
paste textarea "It is quiet clear that our facial expressions are different accross the world."
click at [217, 248] on textarea "It is quiet clear that our facial expressions are different accross the world." at bounding box center [507, 295] width 671 height 122
click at [418, 247] on textarea "It is quiet clear that our facial expressions are different accross the world." at bounding box center [507, 295] width 671 height 122
click at [406, 245] on textarea "It is quiet clear that our facial expressions are different accross the world." at bounding box center [507, 295] width 671 height 122
click at [220, 246] on textarea "It is quiet clear that our facial expressions are different across the world." at bounding box center [507, 295] width 671 height 122
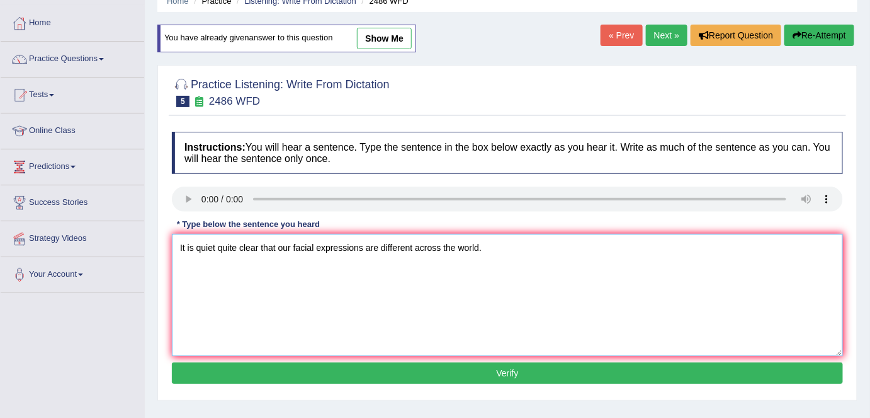
click at [413, 244] on textarea "It is quiet quite clear that our facial expressions are different across the wo…" at bounding box center [507, 295] width 671 height 122
type textarea "It is quiet quite clear that our facial expressions are different accross acros…"
click at [460, 367] on button "Verify" at bounding box center [507, 372] width 671 height 21
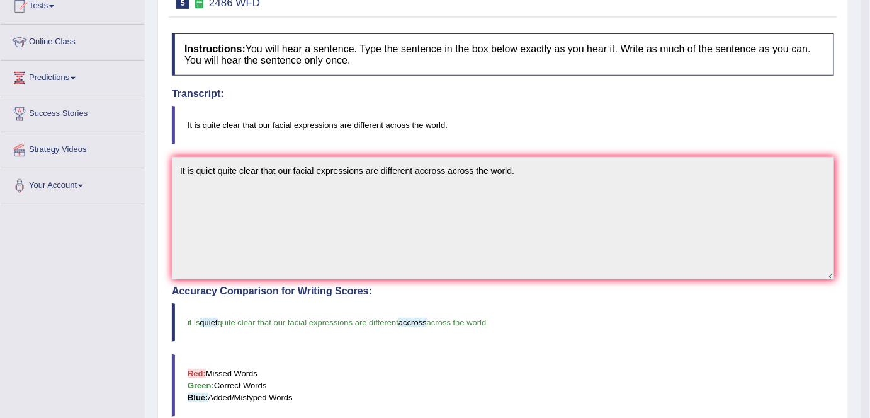
scroll to position [0, 0]
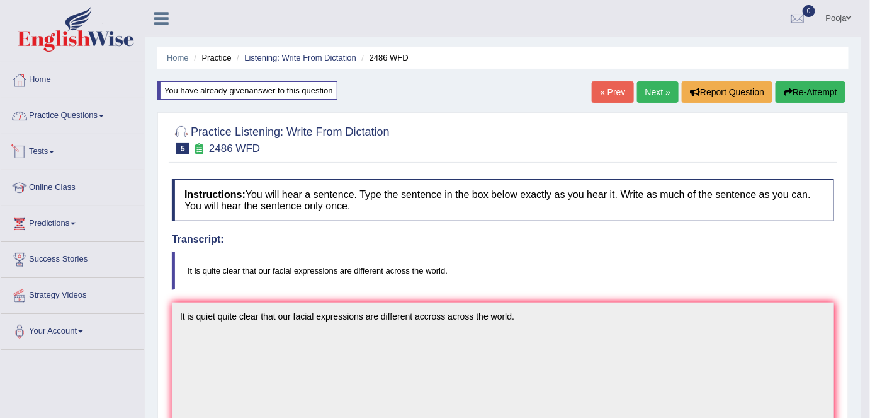
click at [69, 94] on li "Home" at bounding box center [73, 80] width 144 height 36
click at [50, 86] on link "Home" at bounding box center [71, 77] width 140 height 31
